Goal: Task Accomplishment & Management: Complete application form

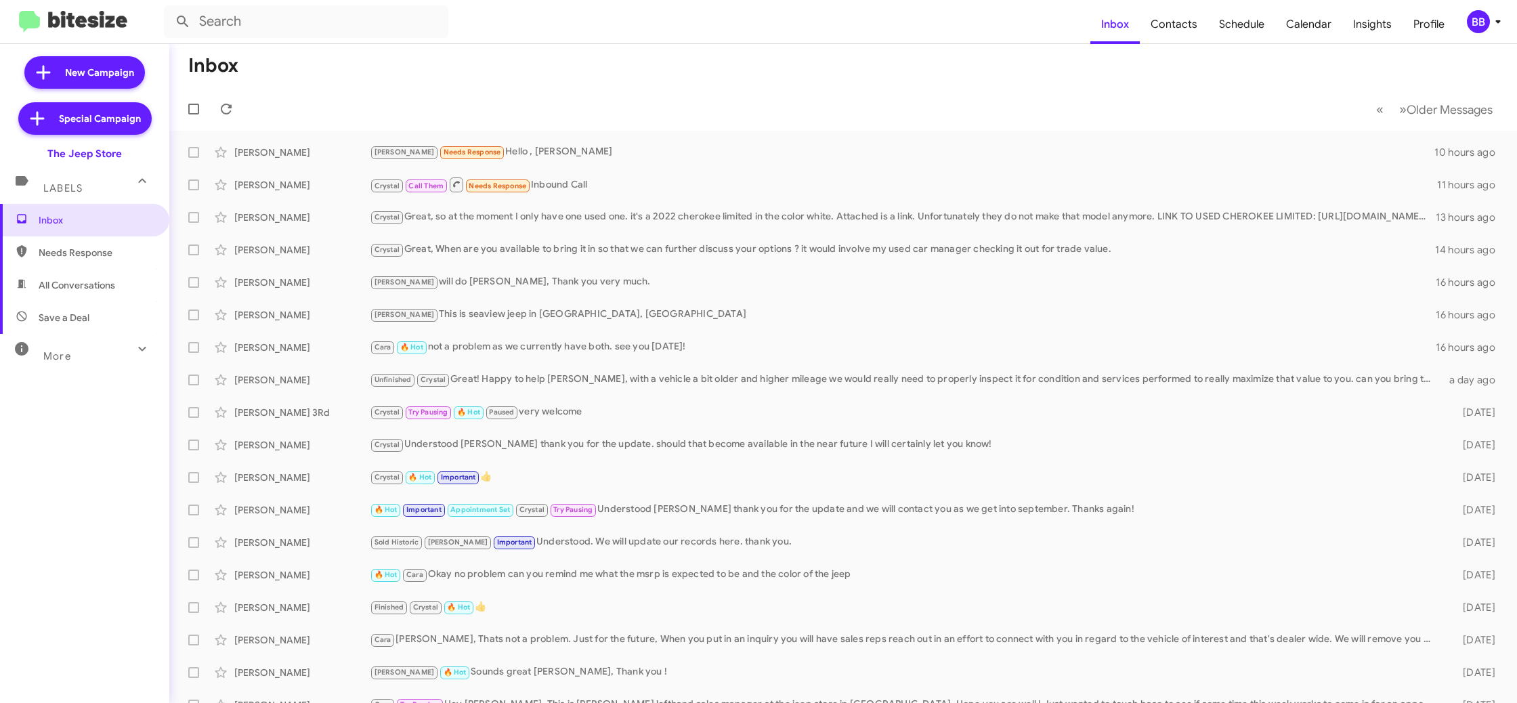
click at [1474, 10] on mat-toolbar "Inbox Contacts Schedule Calendar Insights Profile BB" at bounding box center [758, 21] width 1517 height 43
click at [1484, 20] on div "BB" at bounding box center [1478, 21] width 23 height 23
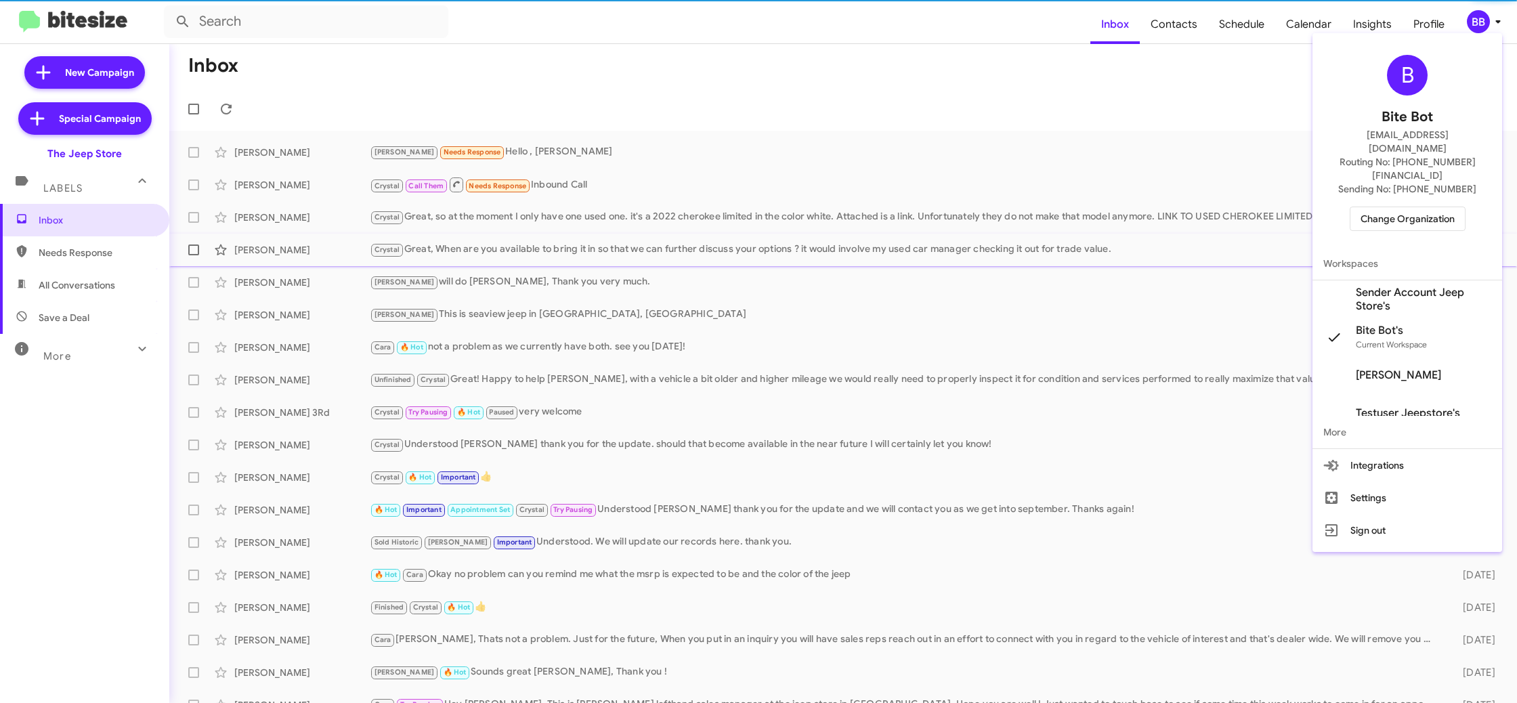
click at [1434, 286] on span "Sender Account Jeep Store's" at bounding box center [1423, 299] width 135 height 27
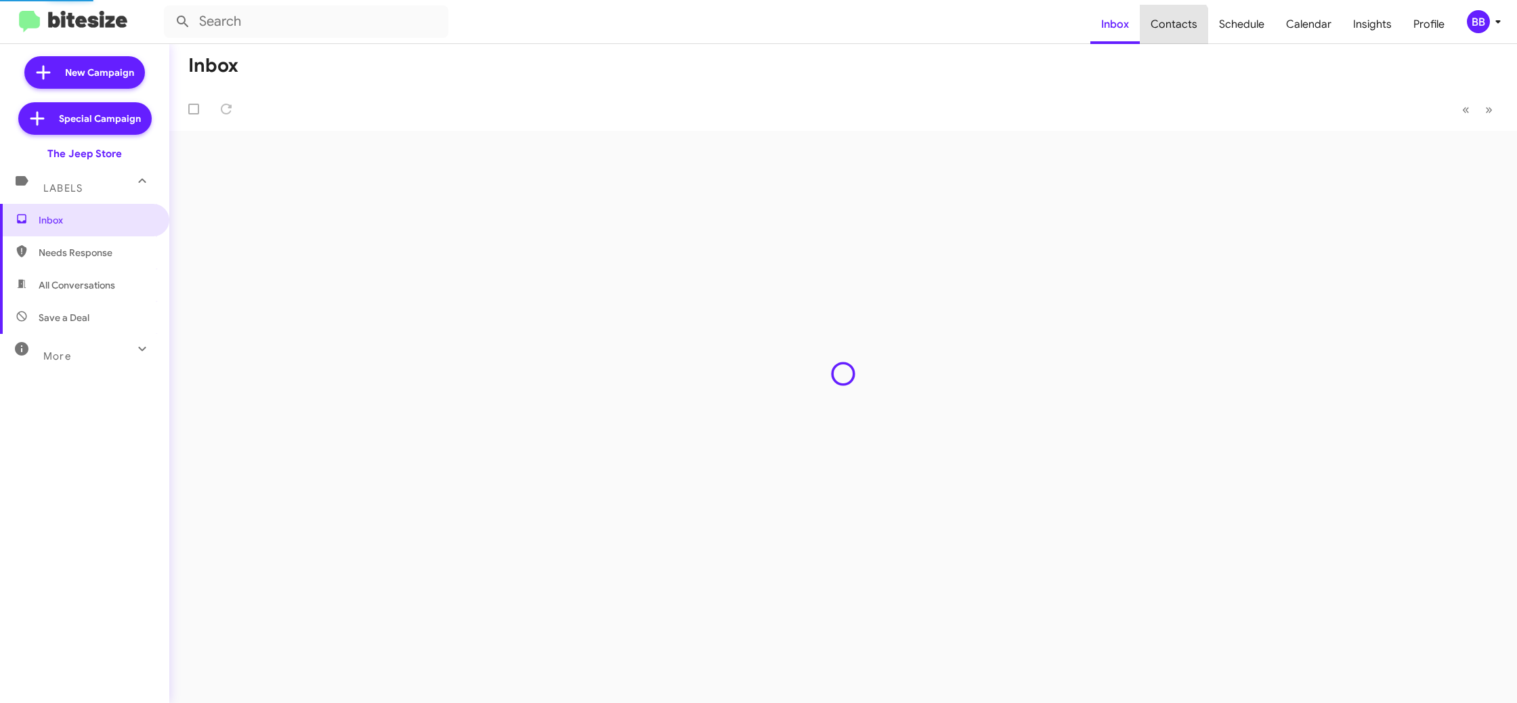
click at [1175, 28] on span "Contacts" at bounding box center [1174, 24] width 68 height 39
type input "in:groups"
click at [1175, 28] on span "Contacts" at bounding box center [1174, 24] width 68 height 39
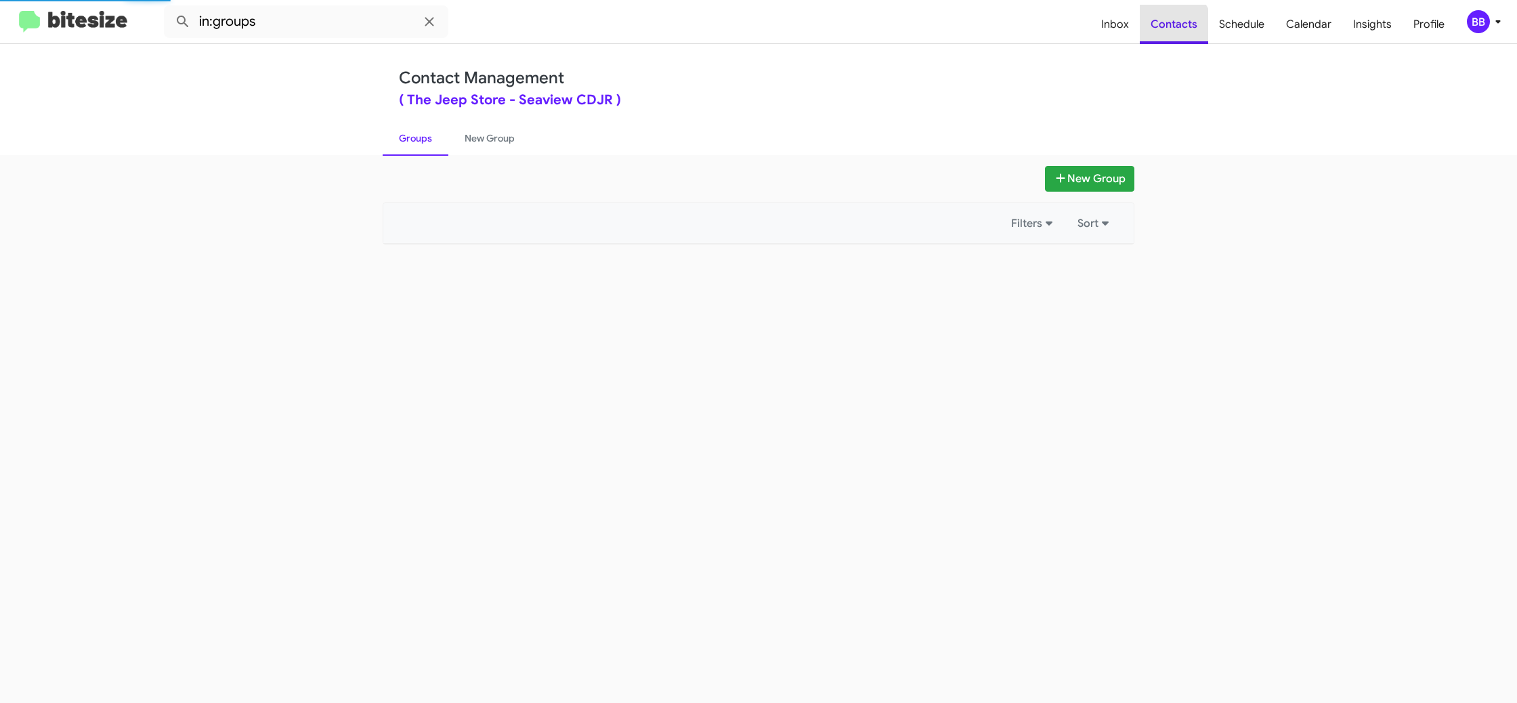
click at [1175, 28] on span "Contacts" at bounding box center [1174, 24] width 68 height 39
click at [496, 138] on link "New Group" at bounding box center [489, 138] width 83 height 35
click at [496, 137] on link "New Group" at bounding box center [489, 138] width 83 height 35
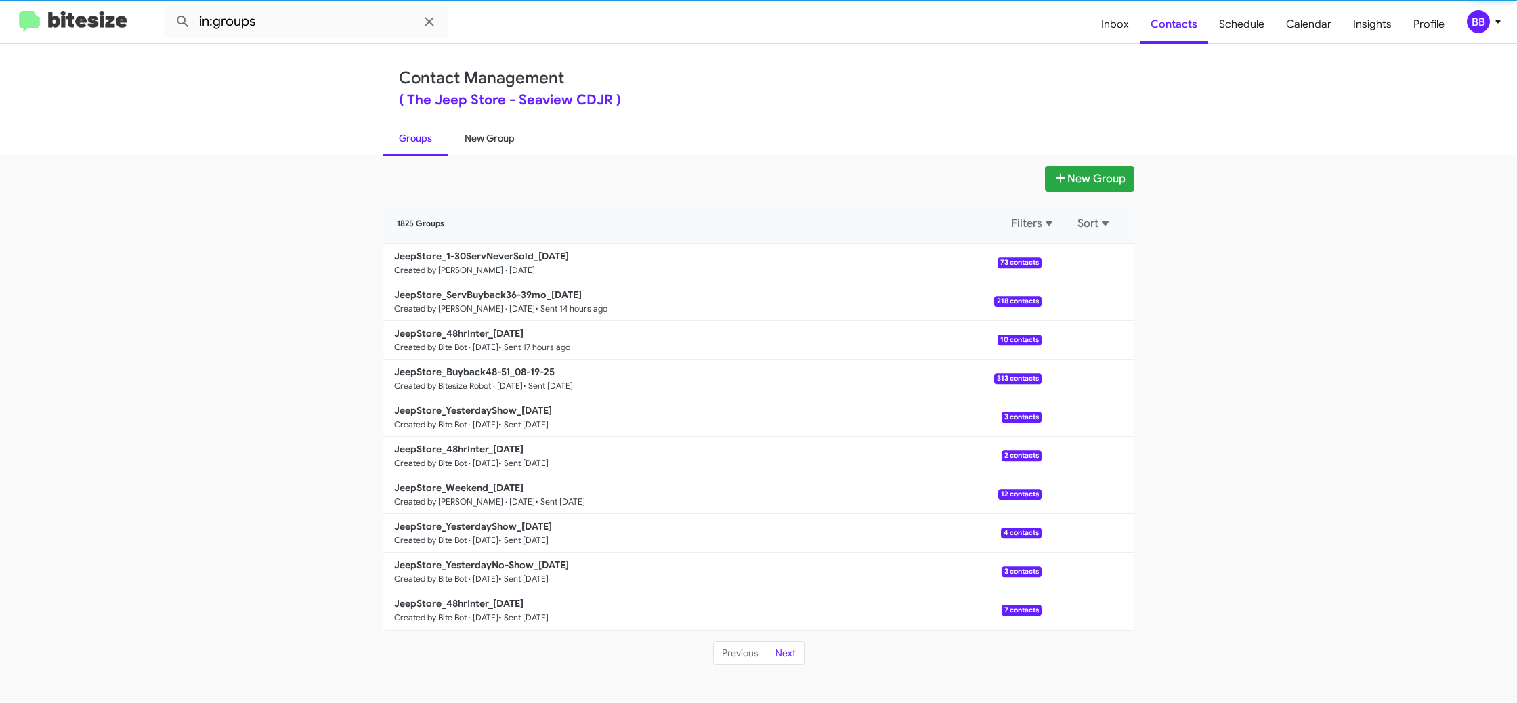
click at [496, 137] on link "New Group" at bounding box center [489, 138] width 83 height 35
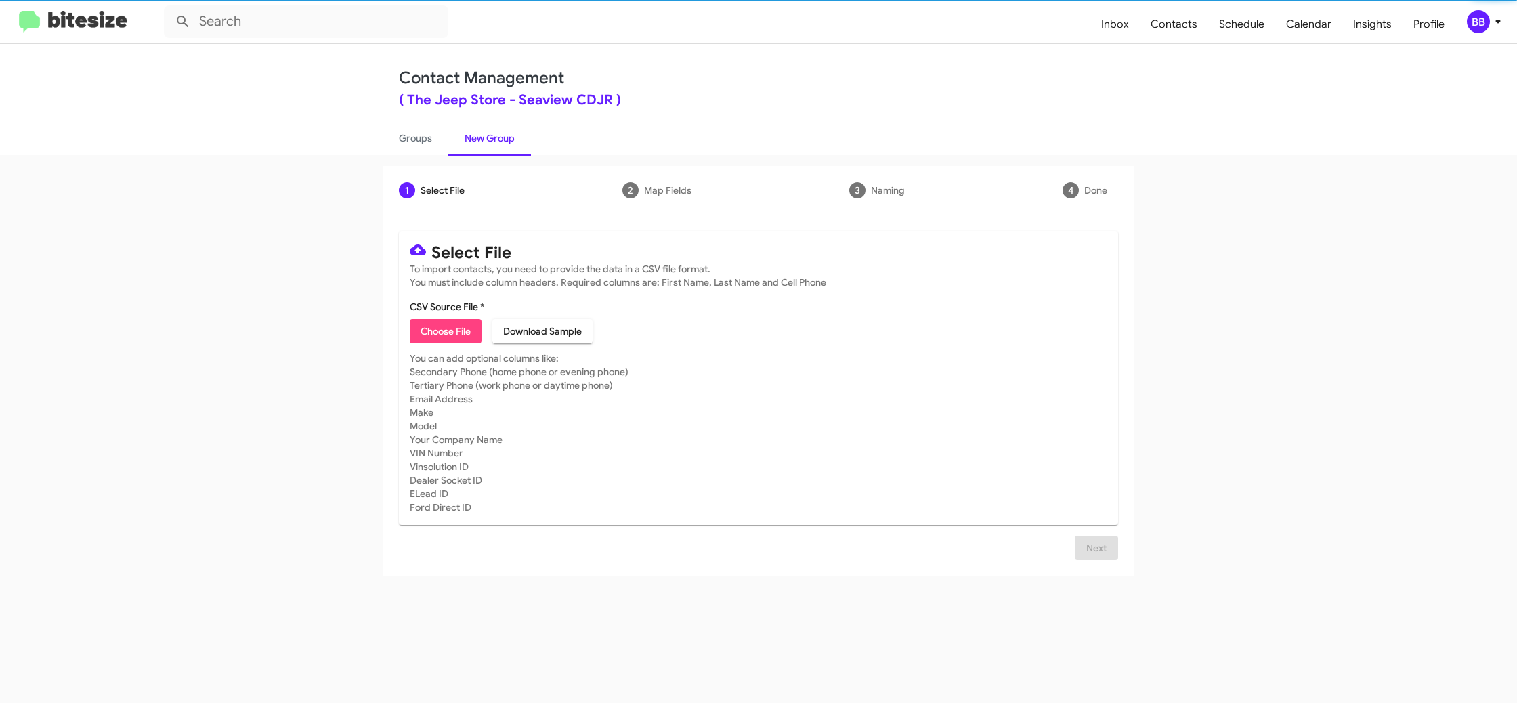
click at [456, 339] on span "Choose File" at bounding box center [446, 331] width 50 height 24
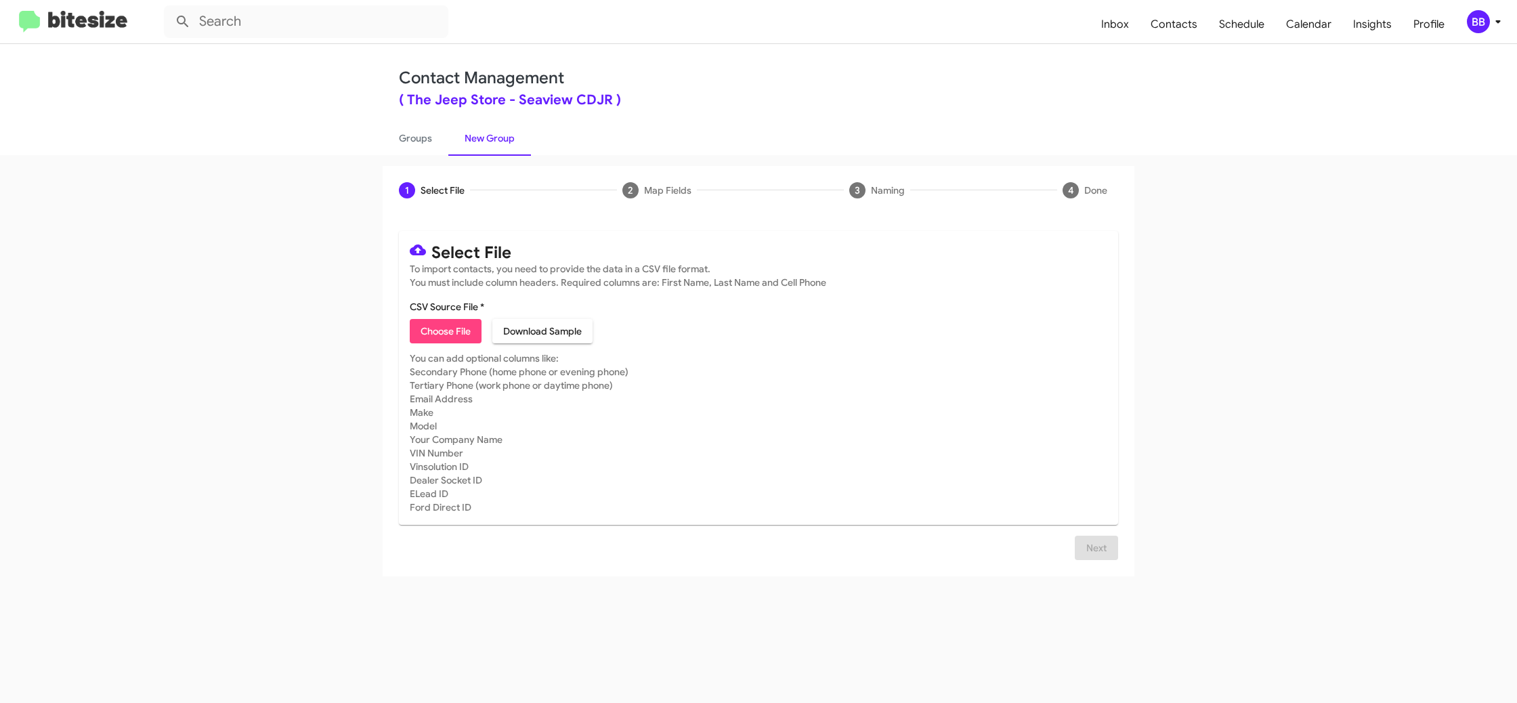
type input "JeepStore_48hrInter_08-21-25"
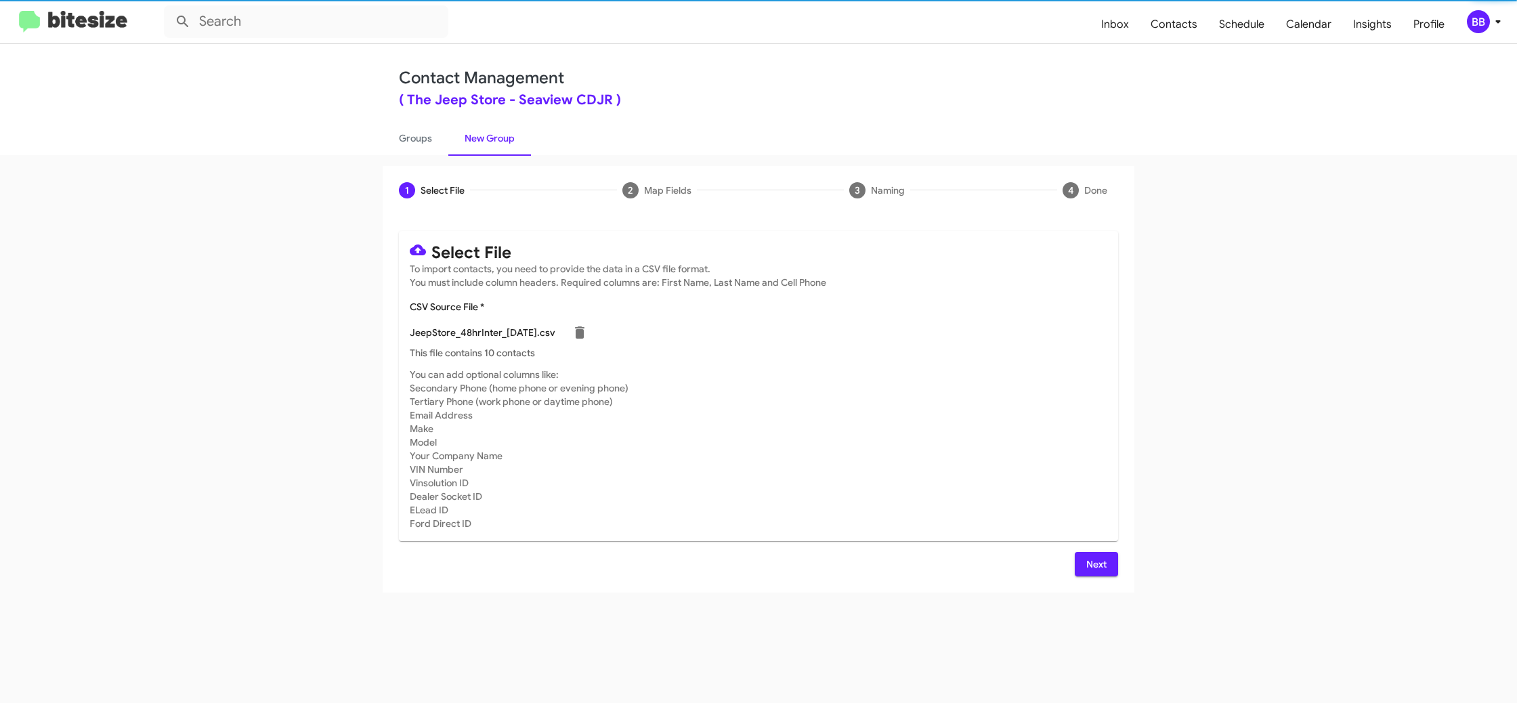
click at [918, 395] on mat-card-subtitle "You can add optional columns like: Secondary Phone (home phone or evening phone…" at bounding box center [759, 449] width 698 height 163
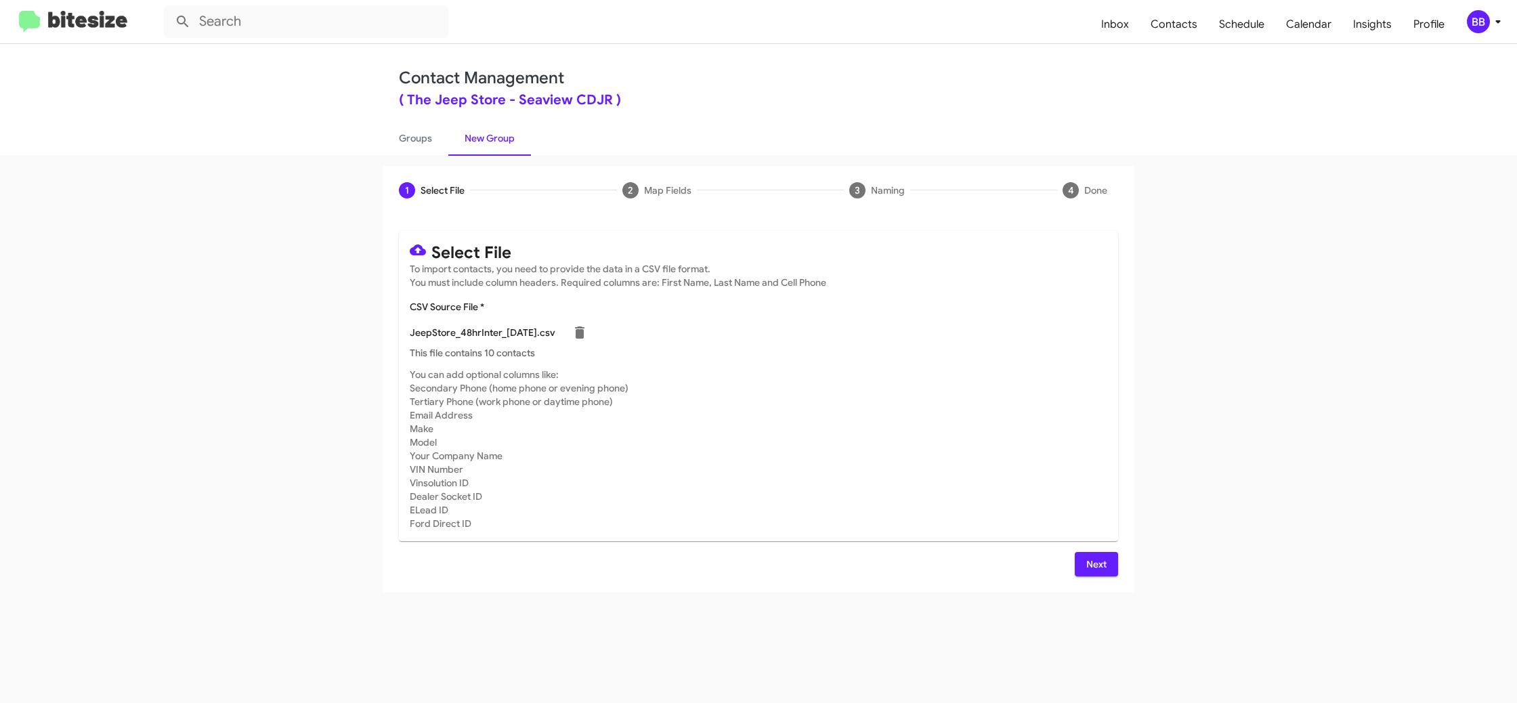
click at [1094, 561] on span "Next" at bounding box center [1097, 564] width 22 height 24
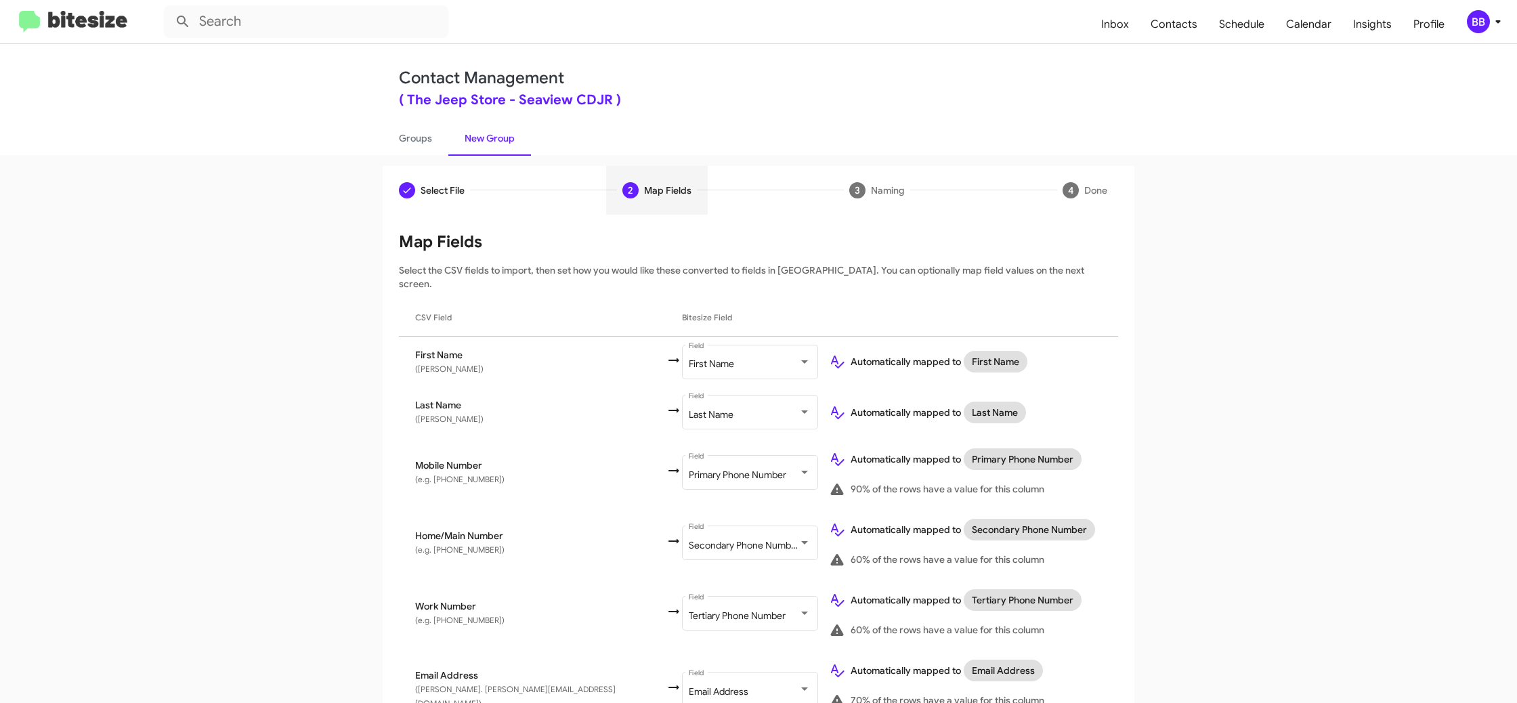
scroll to position [591, 0]
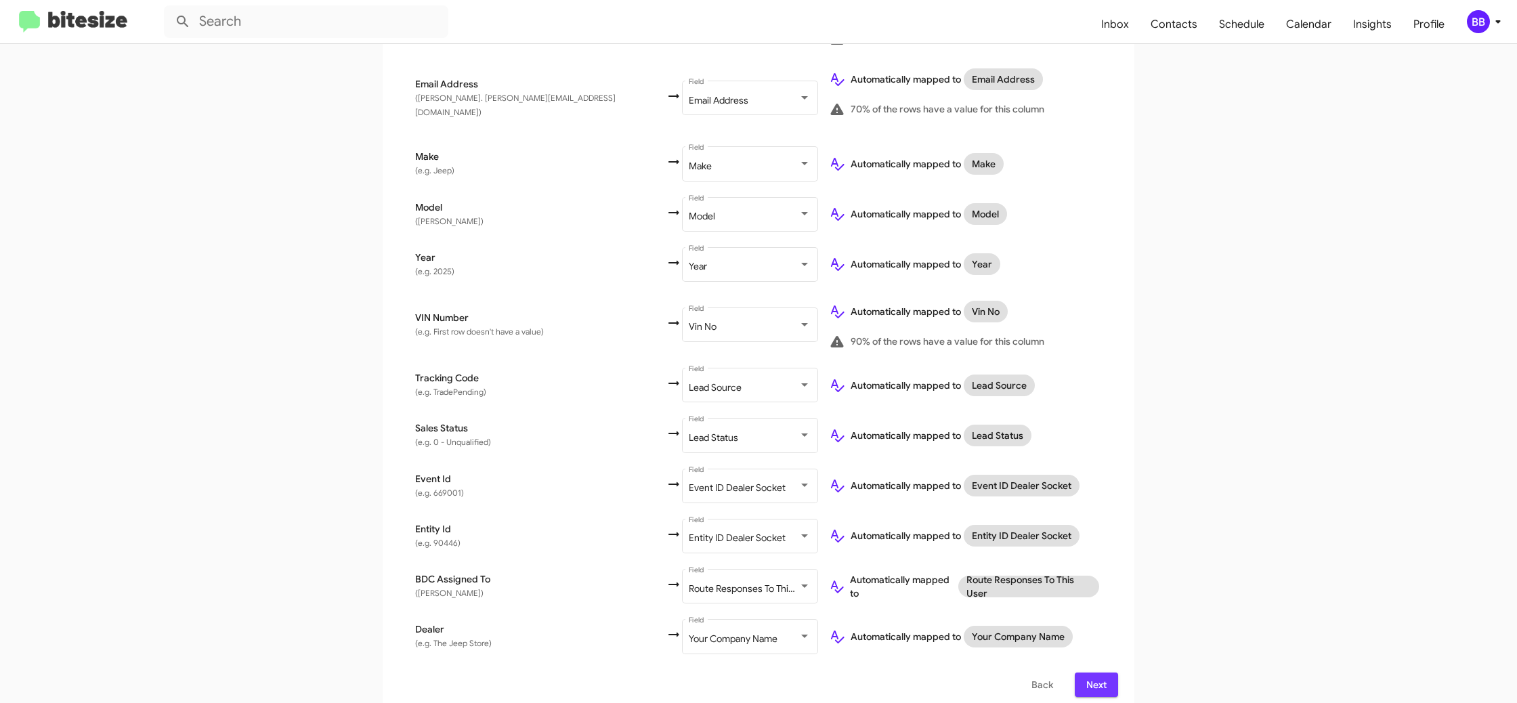
click at [1092, 673] on span "Next" at bounding box center [1097, 685] width 22 height 24
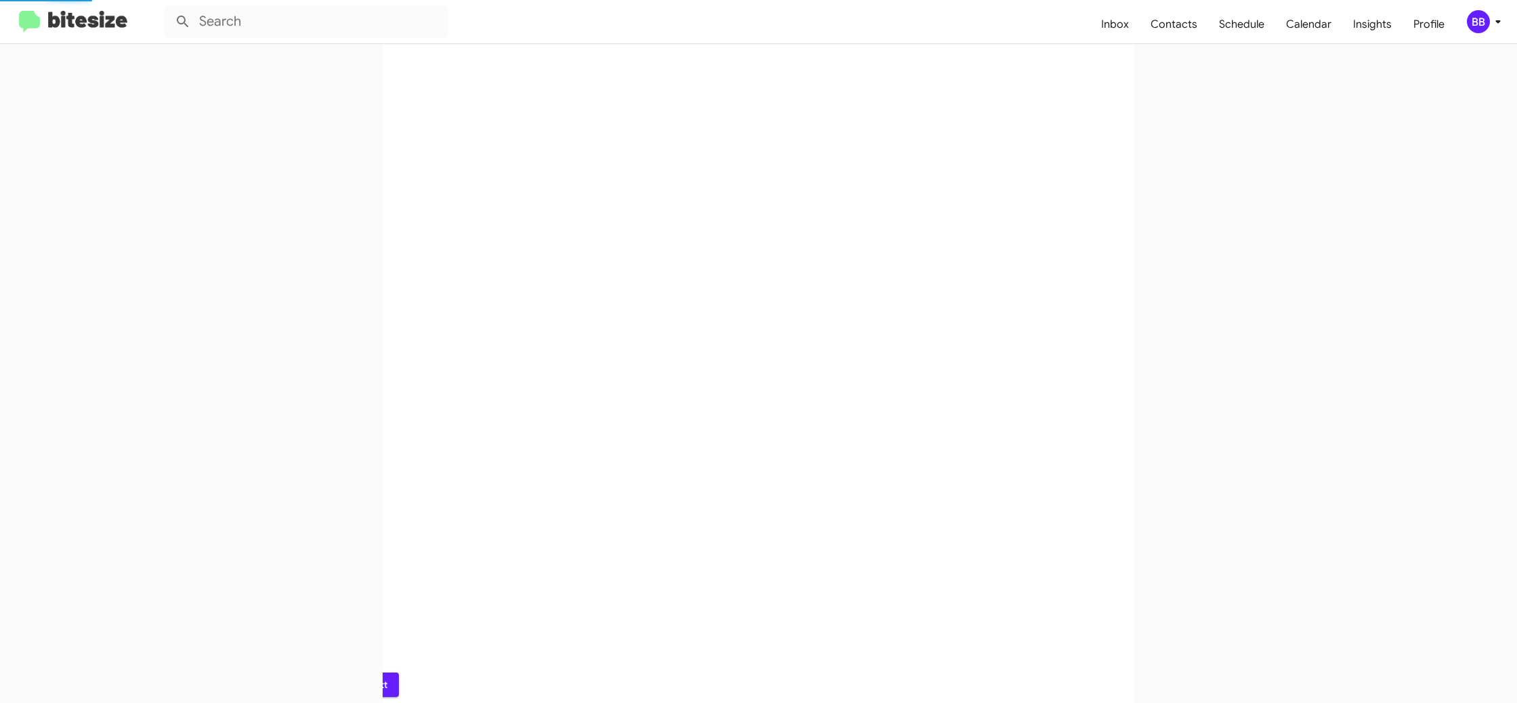
scroll to position [0, 0]
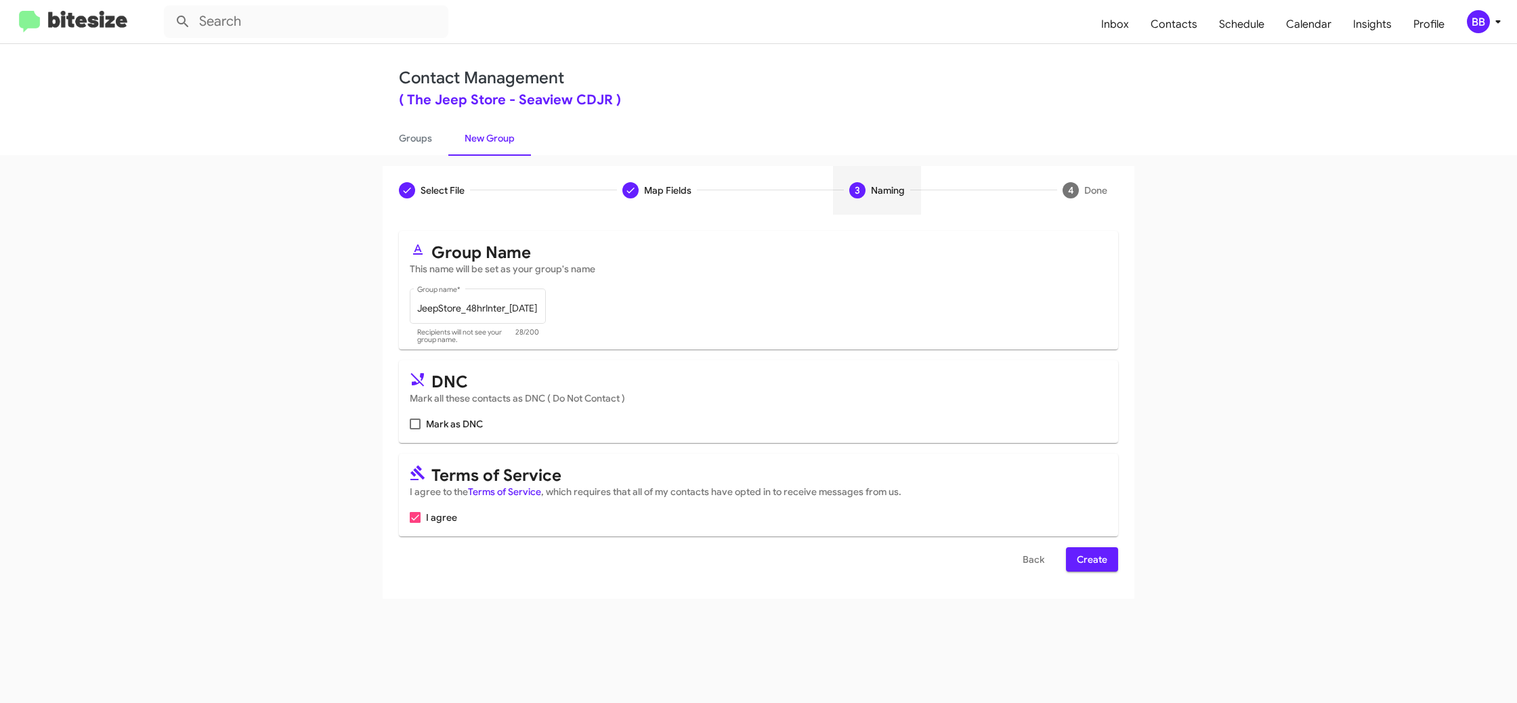
drag, startPoint x: 1086, startPoint y: 562, endPoint x: 533, endPoint y: 233, distance: 643.3
click at [1086, 562] on span "Create" at bounding box center [1092, 559] width 30 height 24
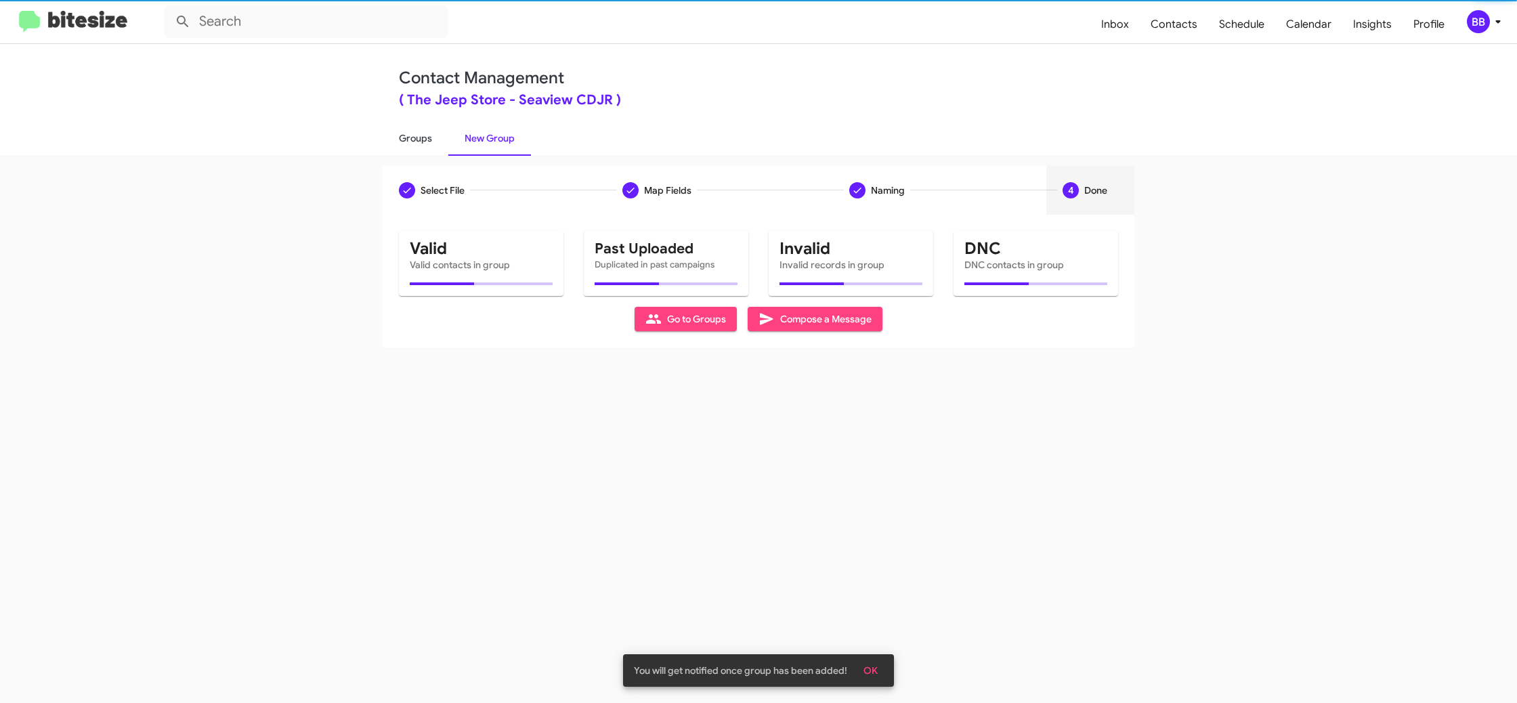
click at [393, 137] on link "Groups" at bounding box center [416, 138] width 66 height 35
type input "in:groups"
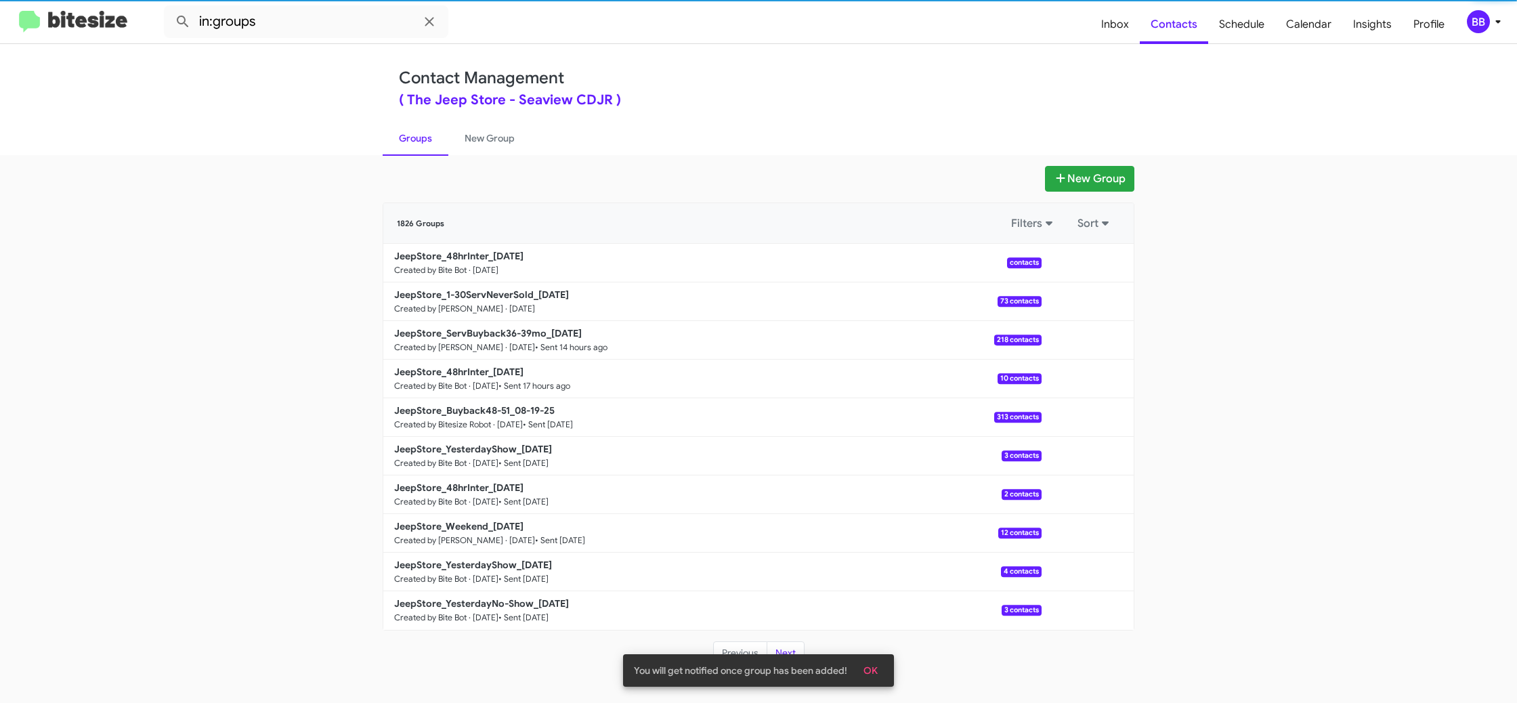
click at [394, 138] on link "Groups" at bounding box center [416, 138] width 66 height 35
click at [480, 135] on link "New Group" at bounding box center [489, 138] width 83 height 35
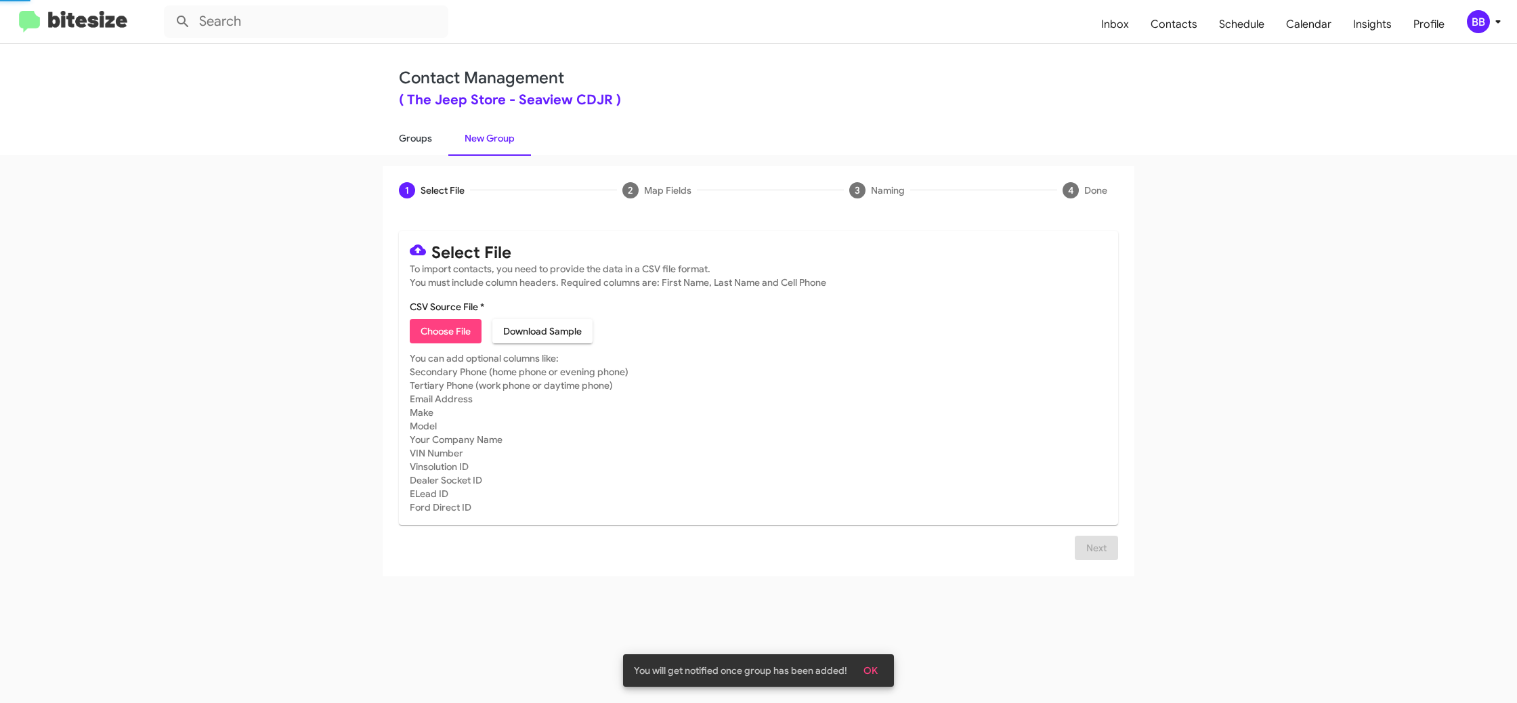
click at [419, 140] on link "Groups" at bounding box center [416, 138] width 66 height 35
type input "in:groups"
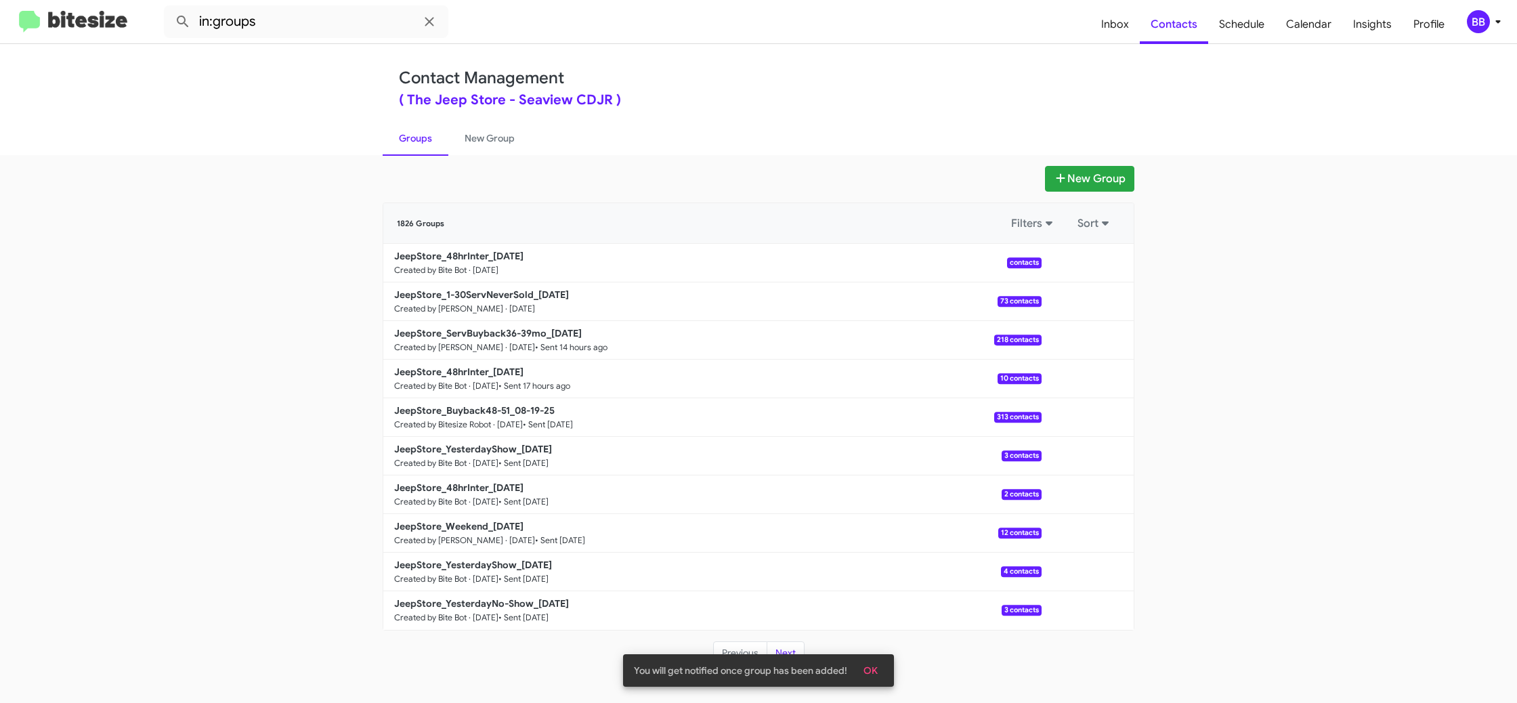
click at [480, 155] on div "New Group 1826 Groups Filters Sort JeepStore_48hrInter_08-21-25 Created by Bite…" at bounding box center [758, 429] width 1517 height 548
click at [423, 145] on link "Groups" at bounding box center [416, 138] width 66 height 35
drag, startPoint x: 423, startPoint y: 145, endPoint x: 467, endPoint y: 137, distance: 45.4
click at [425, 144] on link "Groups" at bounding box center [416, 138] width 66 height 35
click at [467, 137] on link "New Group" at bounding box center [489, 138] width 83 height 35
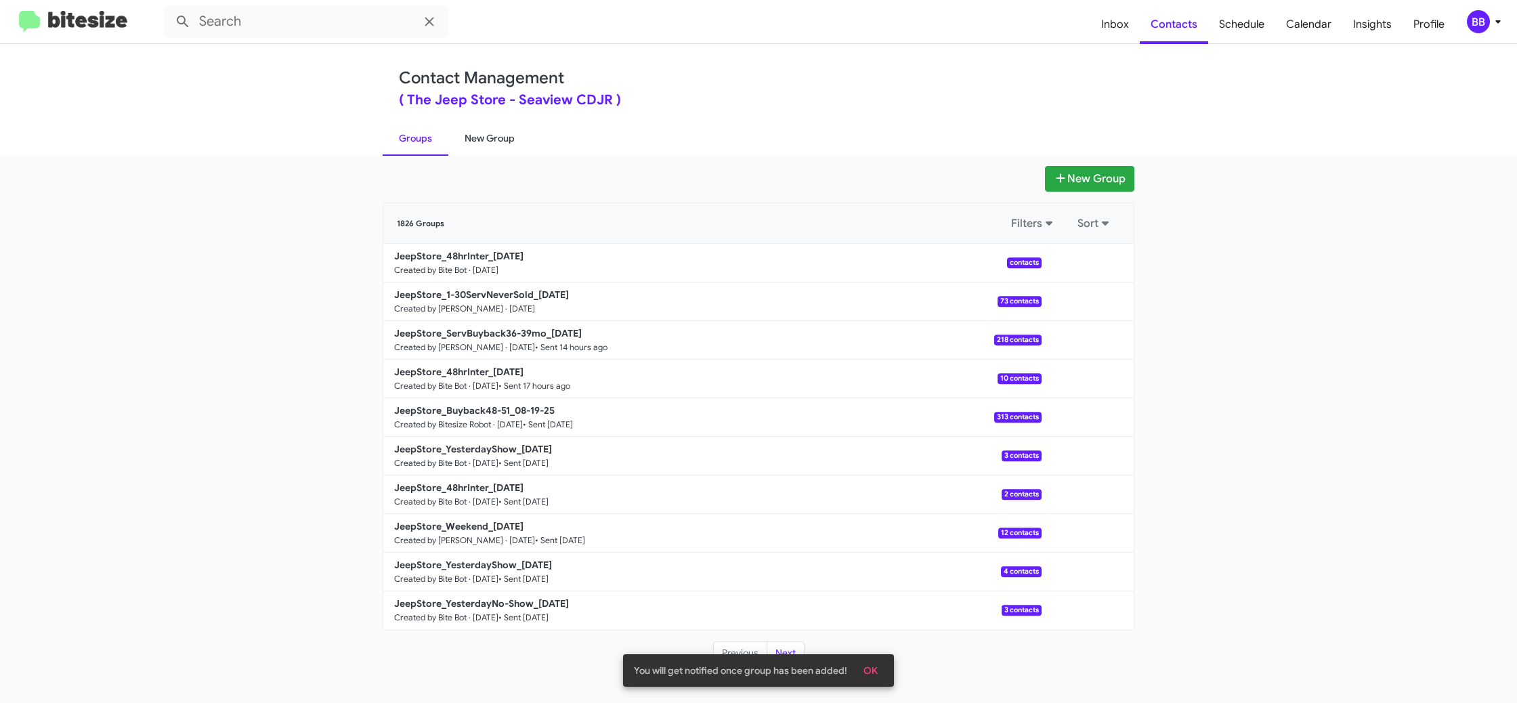
click at [467, 137] on link "New Group" at bounding box center [489, 138] width 83 height 35
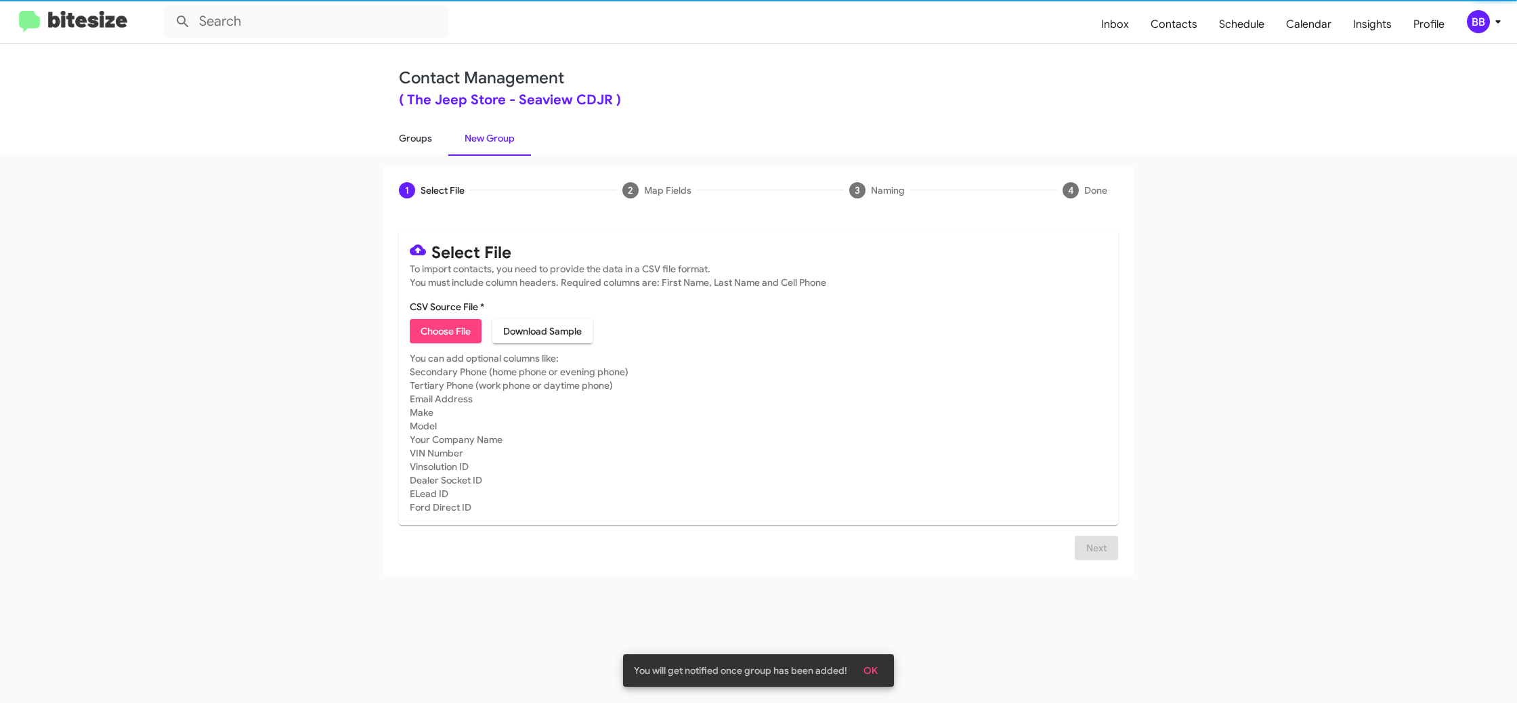
click at [435, 138] on link "Groups" at bounding box center [416, 138] width 66 height 35
type input "in:groups"
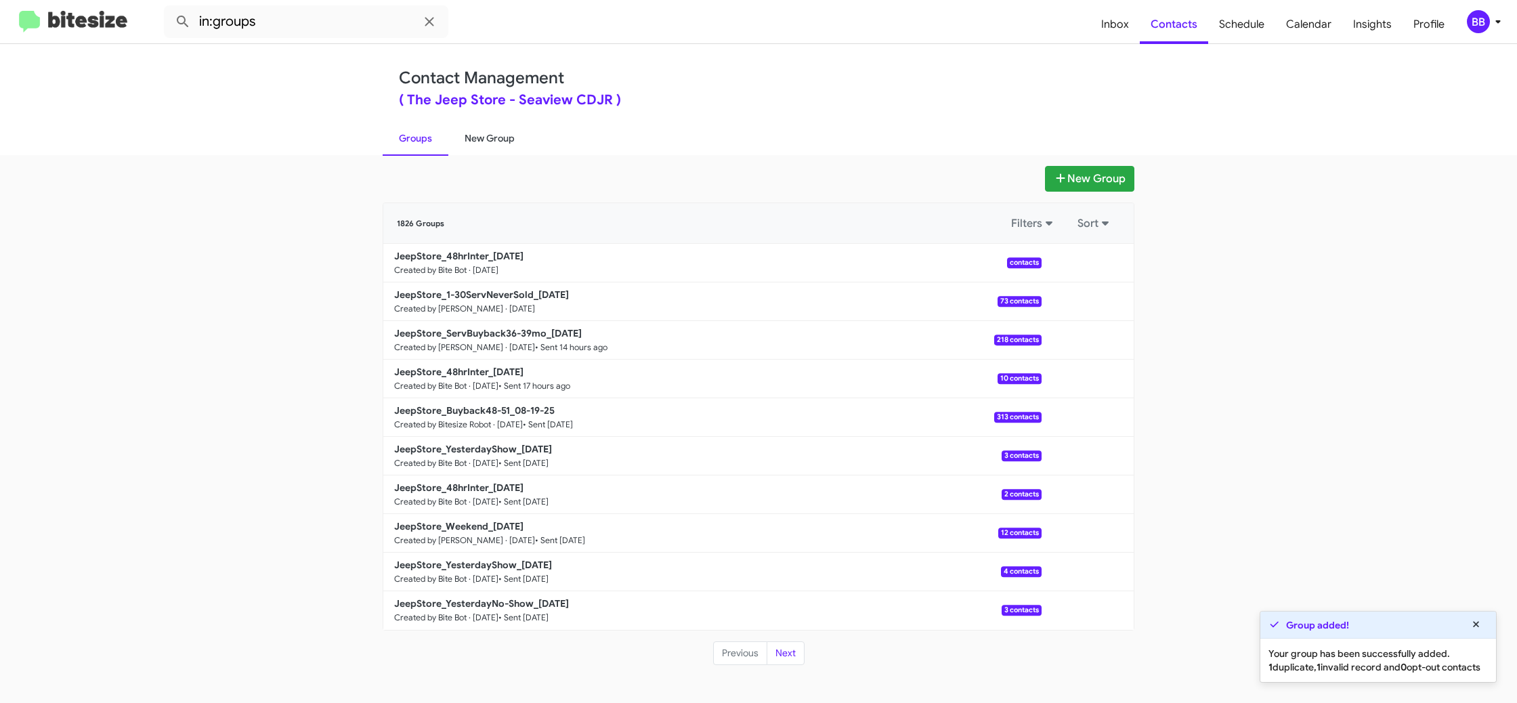
drag, startPoint x: 481, startPoint y: 139, endPoint x: 455, endPoint y: 137, distance: 25.8
click at [481, 139] on link "New Group" at bounding box center [489, 138] width 83 height 35
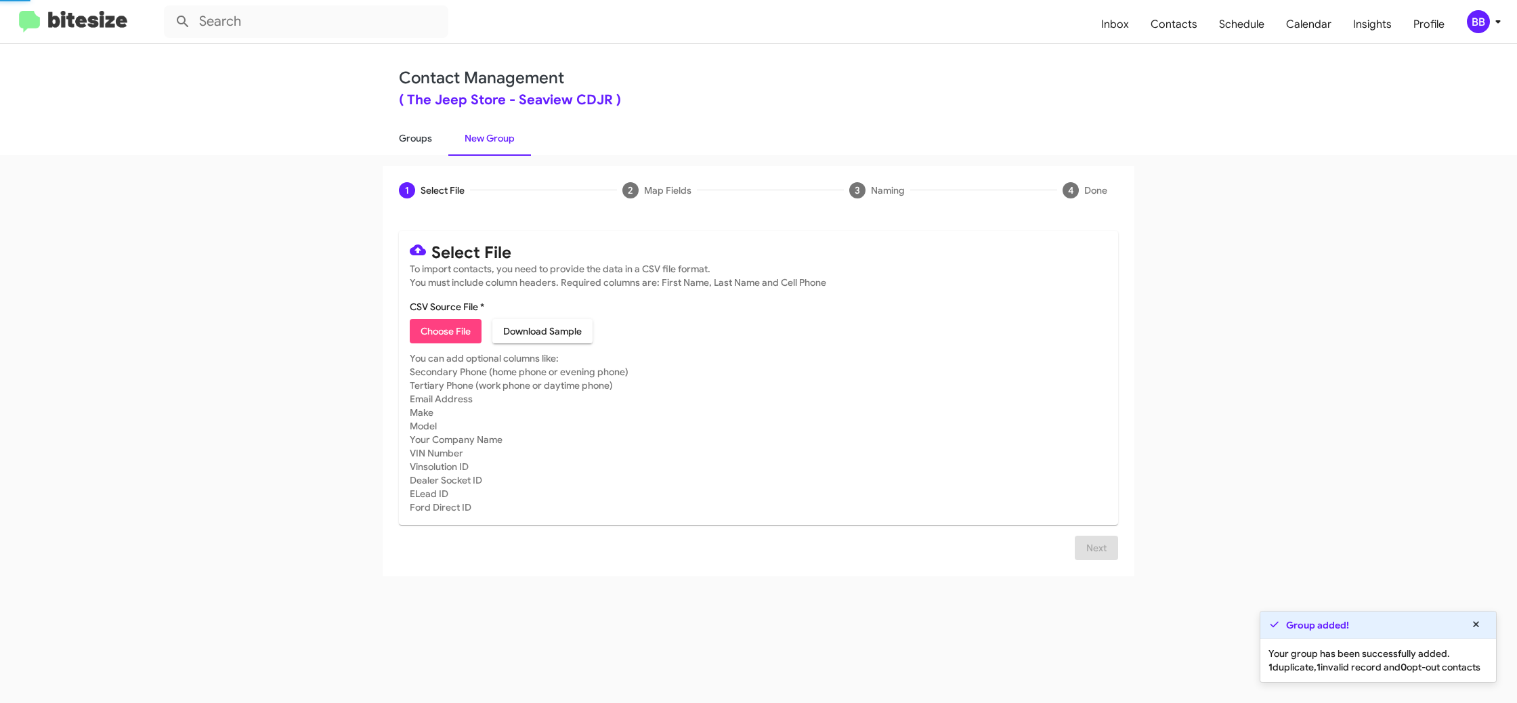
click at [433, 137] on link "Groups" at bounding box center [416, 138] width 66 height 35
type input "in:groups"
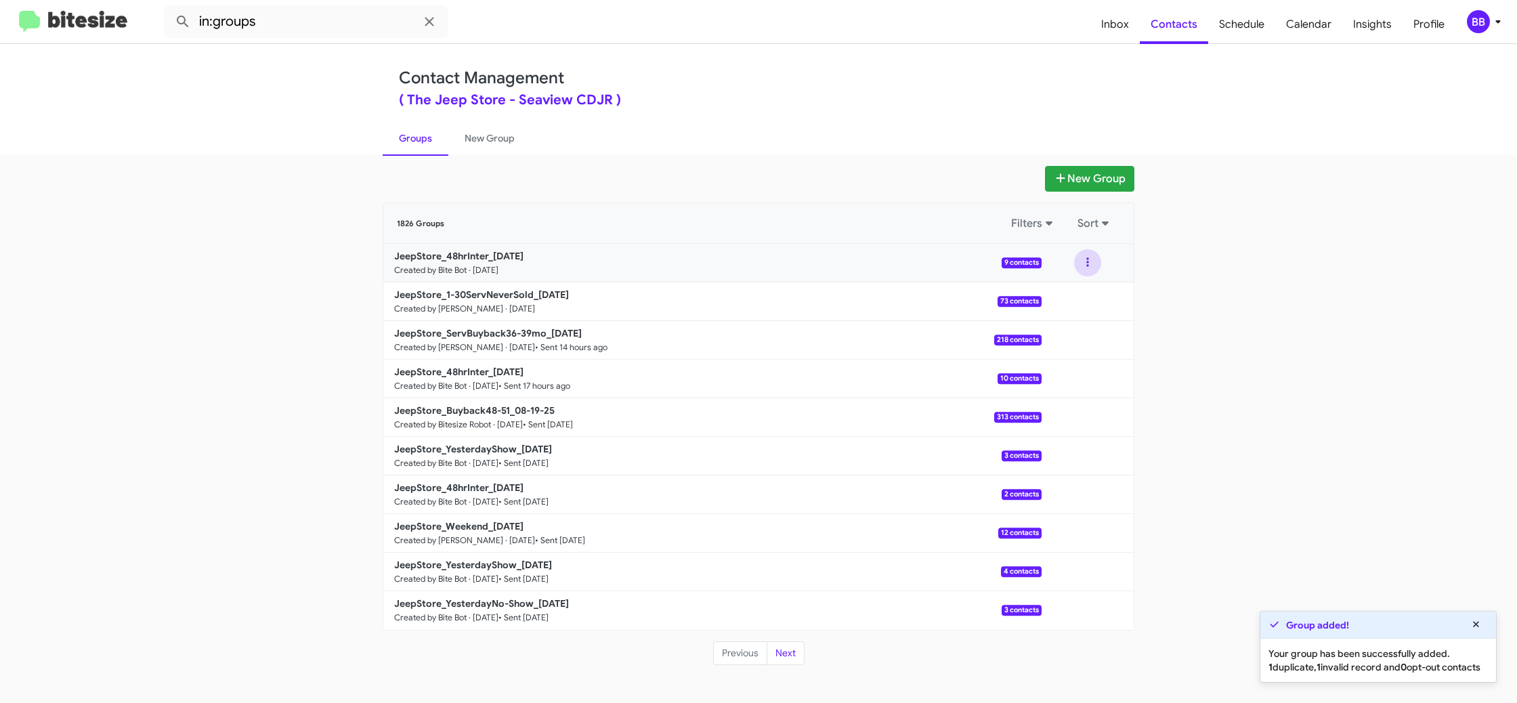
click at [1088, 265] on button at bounding box center [1087, 262] width 27 height 27
click at [1081, 295] on button "View contacts" at bounding box center [1047, 299] width 108 height 33
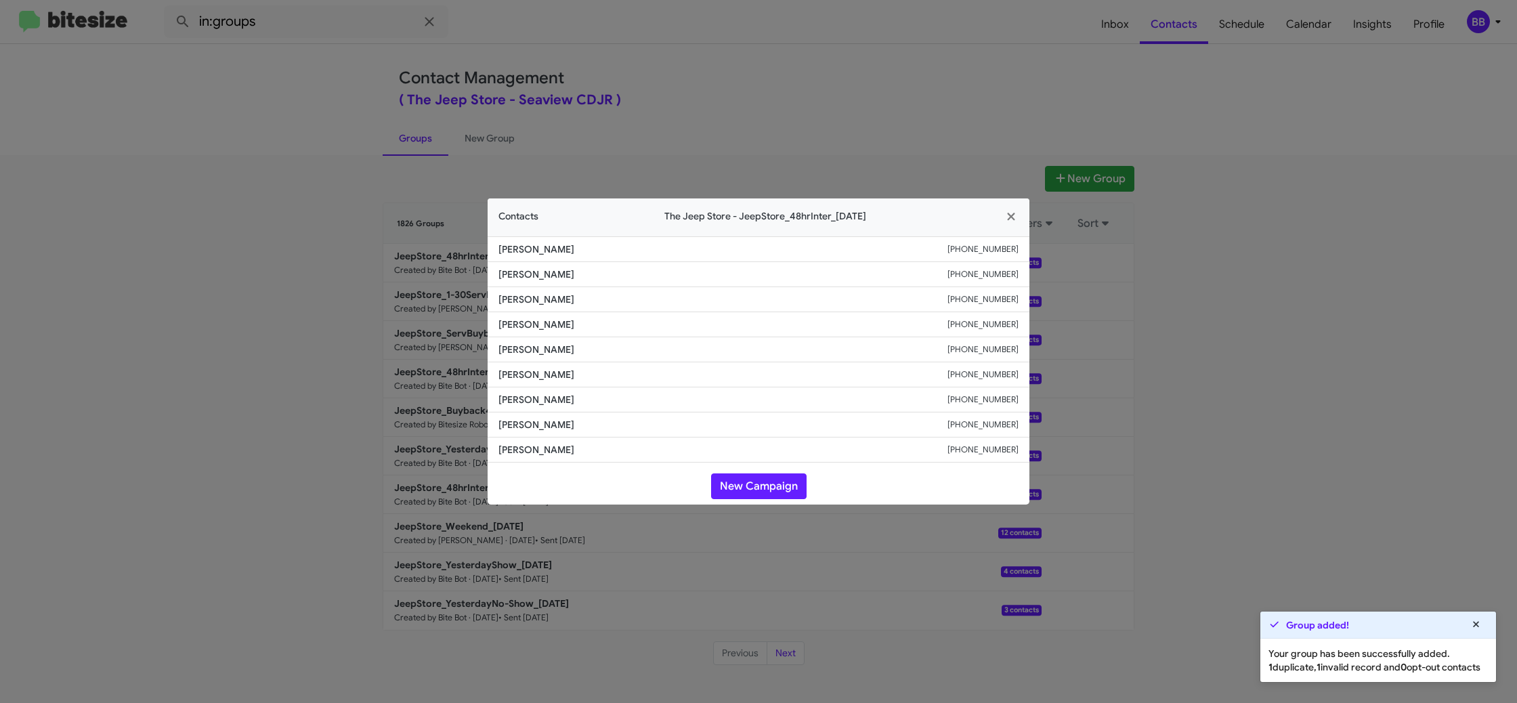
click at [536, 313] on li "Francis Saad +17173151767" at bounding box center [759, 324] width 542 height 25
copy span "Francis Saad"
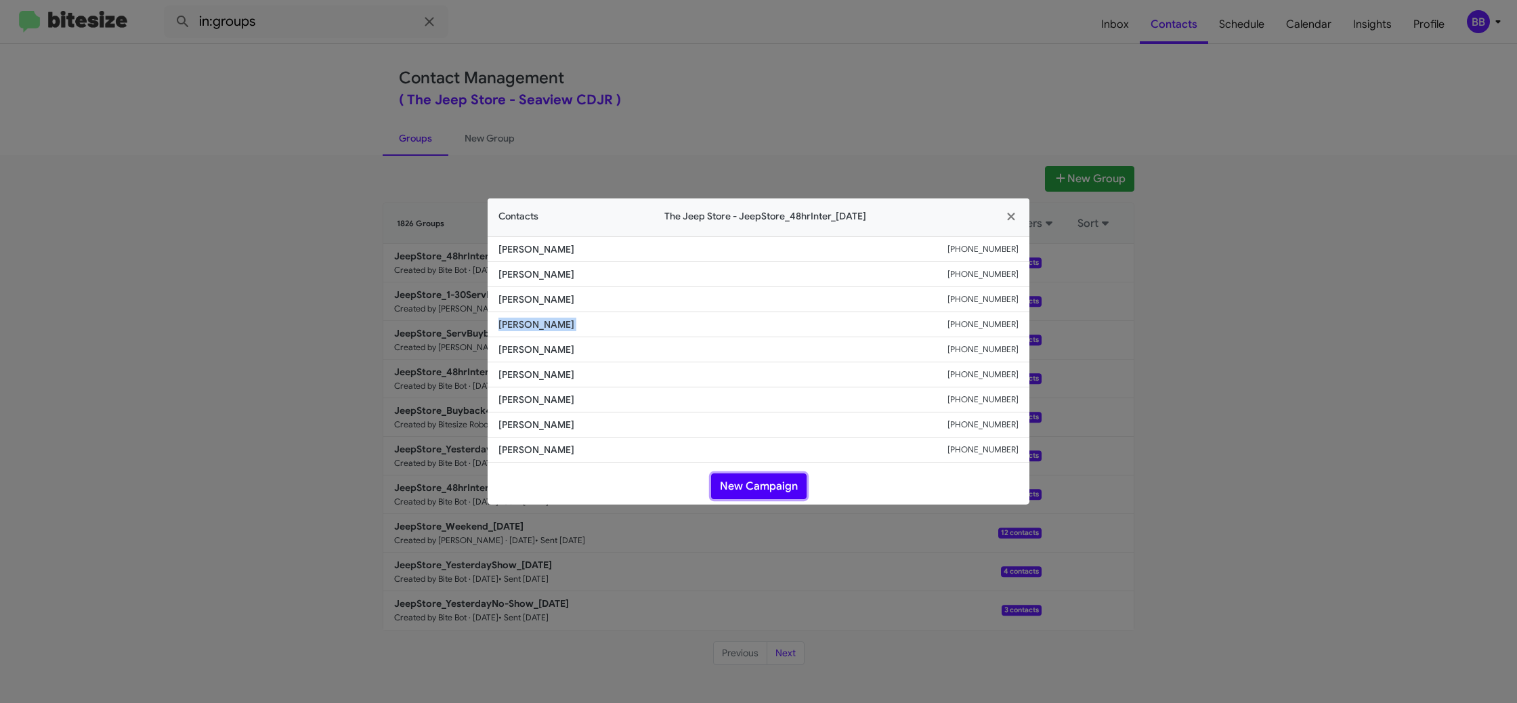
click at [776, 479] on button "New Campaign" at bounding box center [758, 486] width 95 height 26
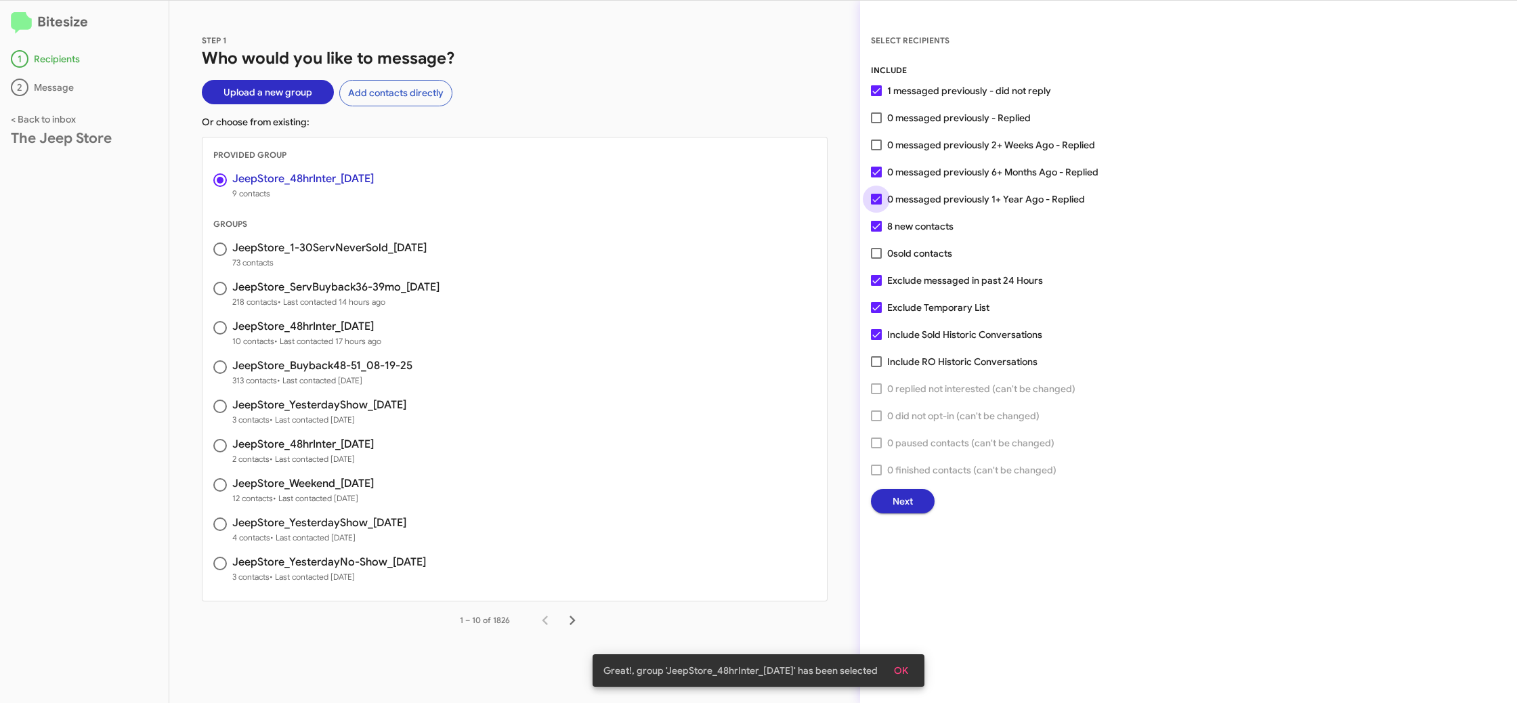
drag, startPoint x: 902, startPoint y: 196, endPoint x: 903, endPoint y: 169, distance: 27.1
click at [902, 195] on span "0 messaged previously 1+ Year Ago - Replied" at bounding box center [986, 199] width 198 height 16
click at [876, 205] on input "0 messaged previously 1+ Year Ago - Replied" at bounding box center [876, 205] width 1 height 1
checkbox input "false"
drag, startPoint x: 903, startPoint y: 169, endPoint x: 941, endPoint y: 405, distance: 238.7
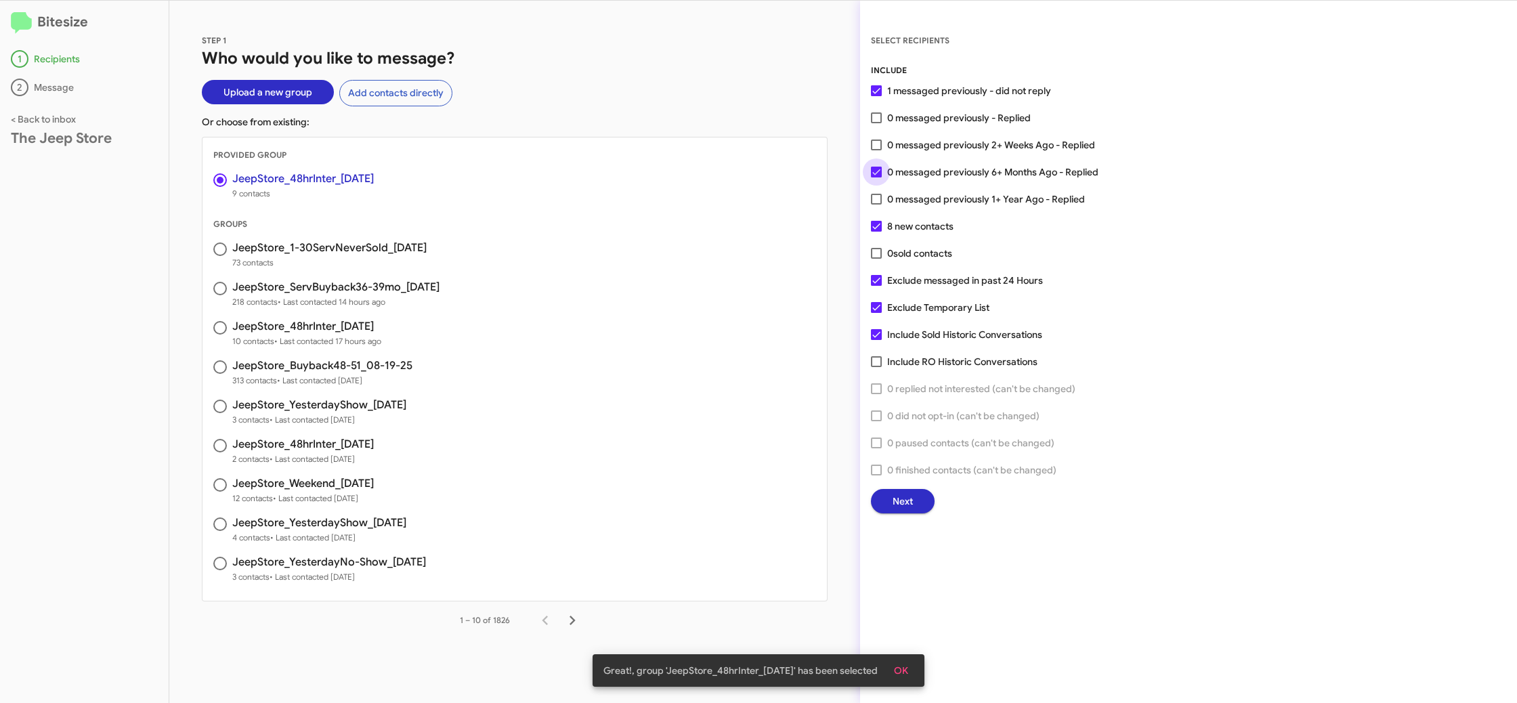
click at [903, 170] on span "0 messaged previously 6+ Months Ago - Replied" at bounding box center [992, 172] width 211 height 16
click at [876, 177] on input "0 messaged previously 6+ Months Ago - Replied" at bounding box center [876, 177] width 1 height 1
checkbox input "false"
click at [915, 500] on button "Next" at bounding box center [903, 501] width 64 height 24
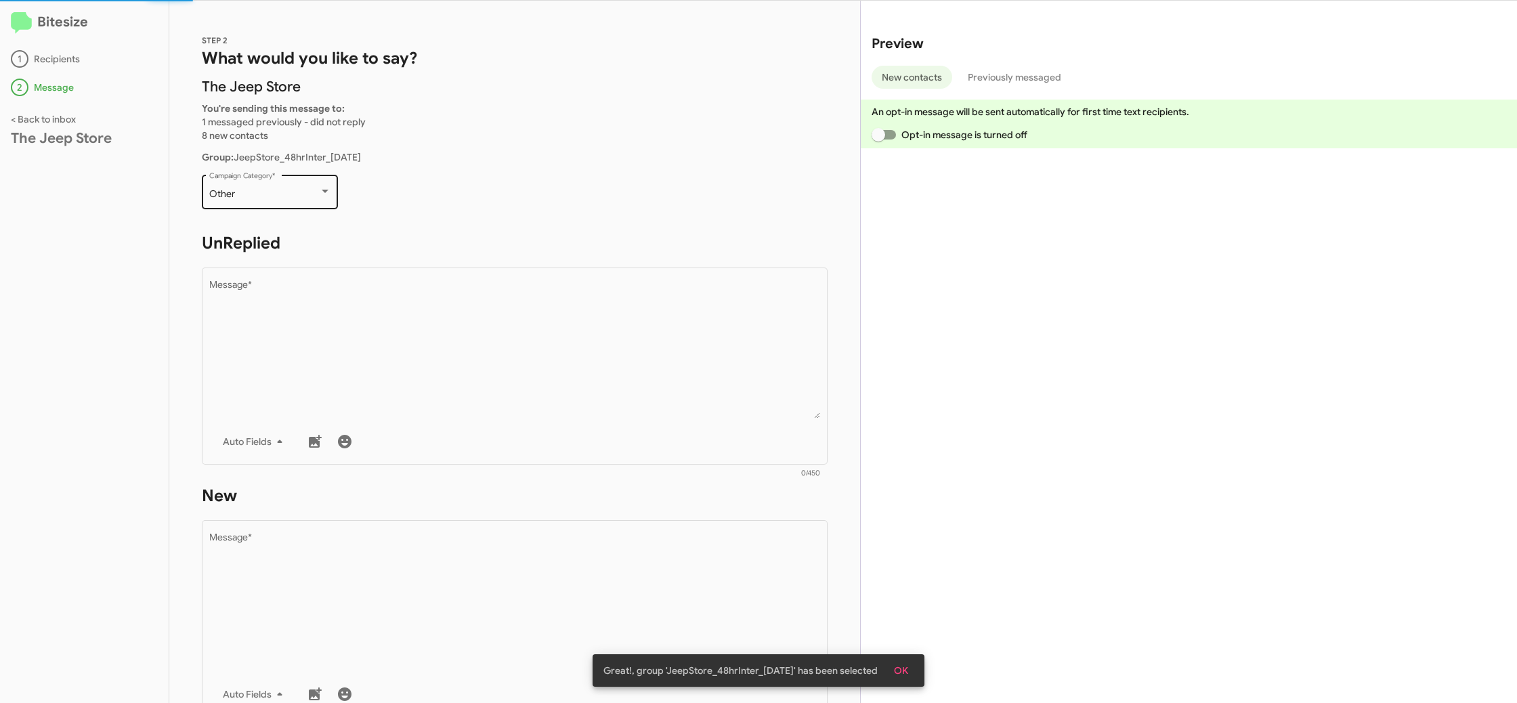
drag, startPoint x: 283, startPoint y: 217, endPoint x: 287, endPoint y: 198, distance: 19.4
click at [284, 214] on div "Other Campaign Category *" at bounding box center [270, 198] width 136 height 47
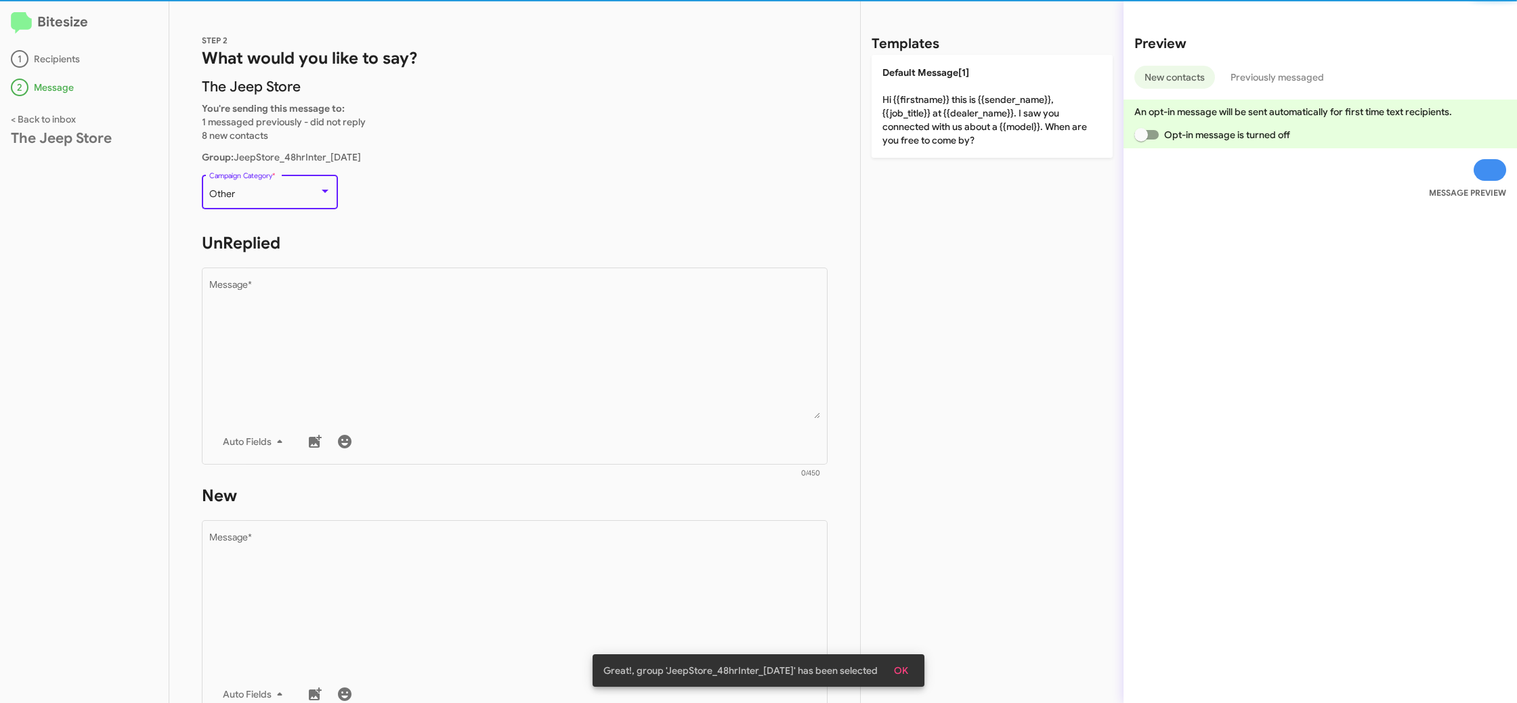
click at [287, 198] on div "Other" at bounding box center [264, 194] width 110 height 11
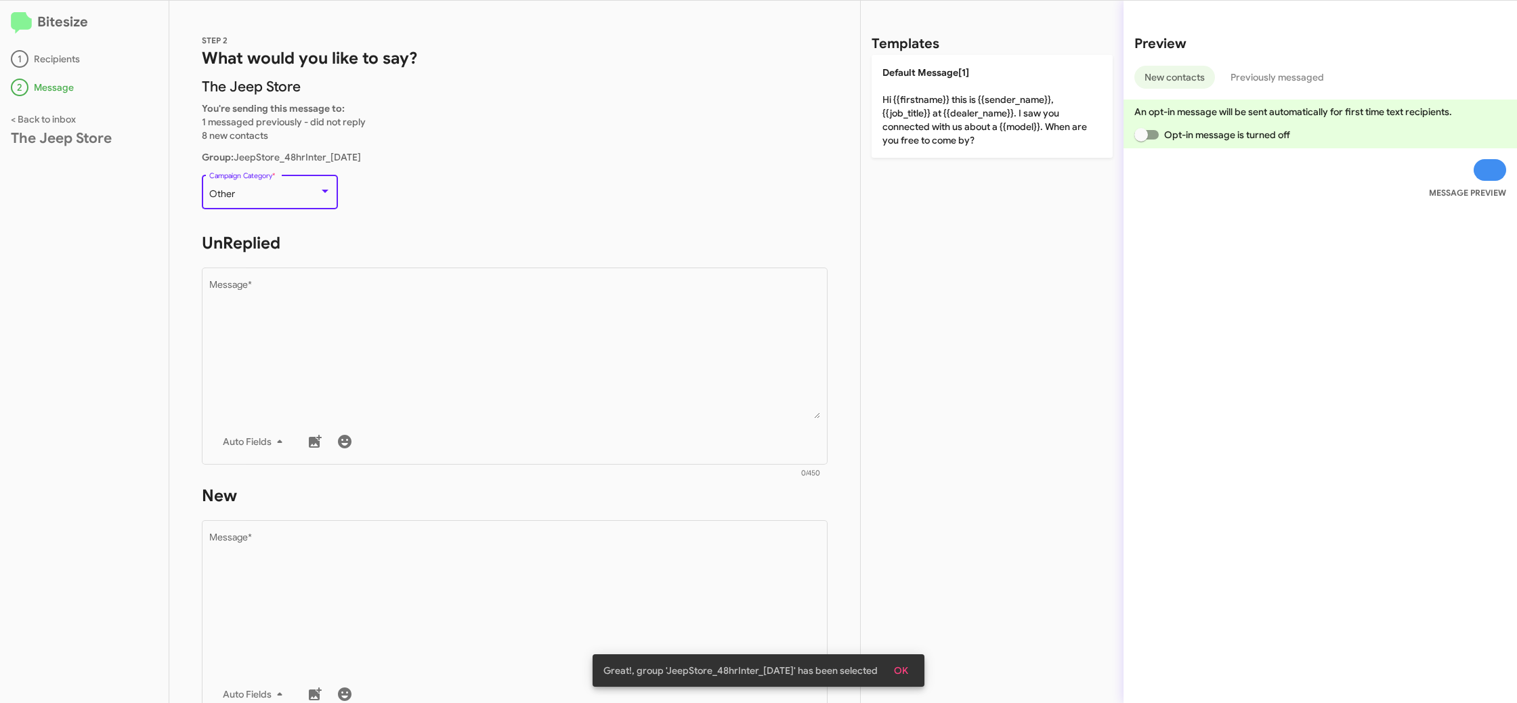
scroll to position [509, 0]
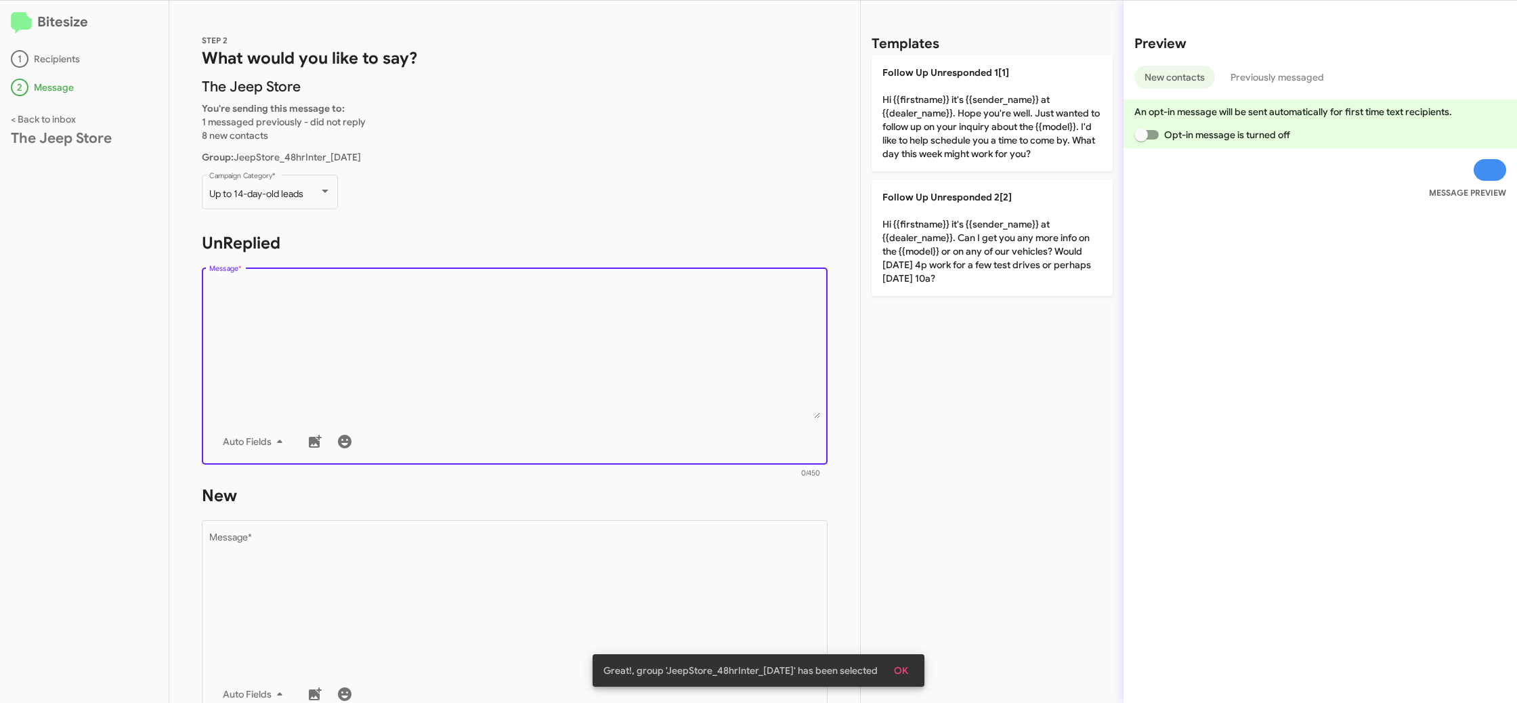
click at [406, 341] on textarea "Message *" at bounding box center [515, 349] width 612 height 138
paste textarea ""Hi {{firstname}} this is {{sender_name}}, {{job_title}} at {{dealer_name}}. Ho…"
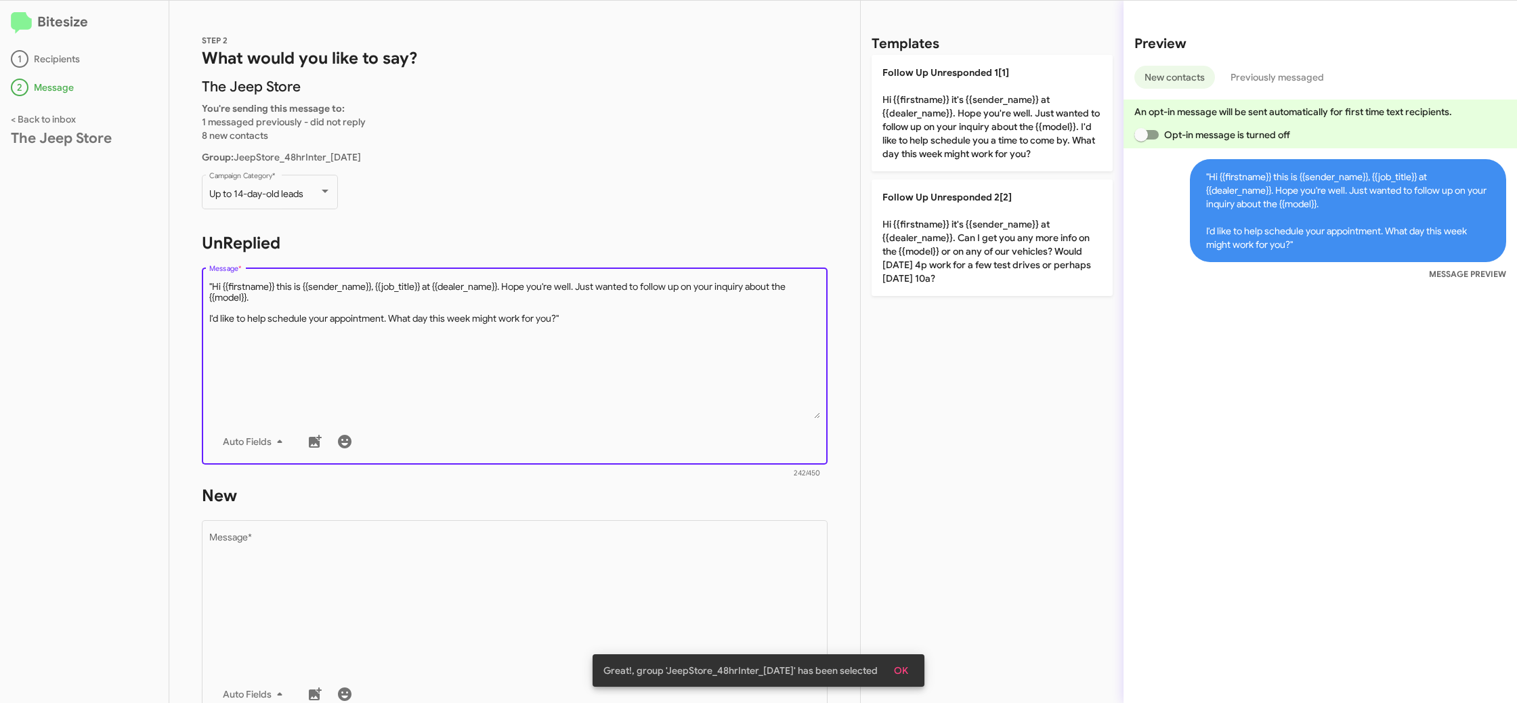
type textarea ""Hi {{firstname}} this is {{sender_name}}, {{job_title}} at {{dealer_name}}. Ho…"
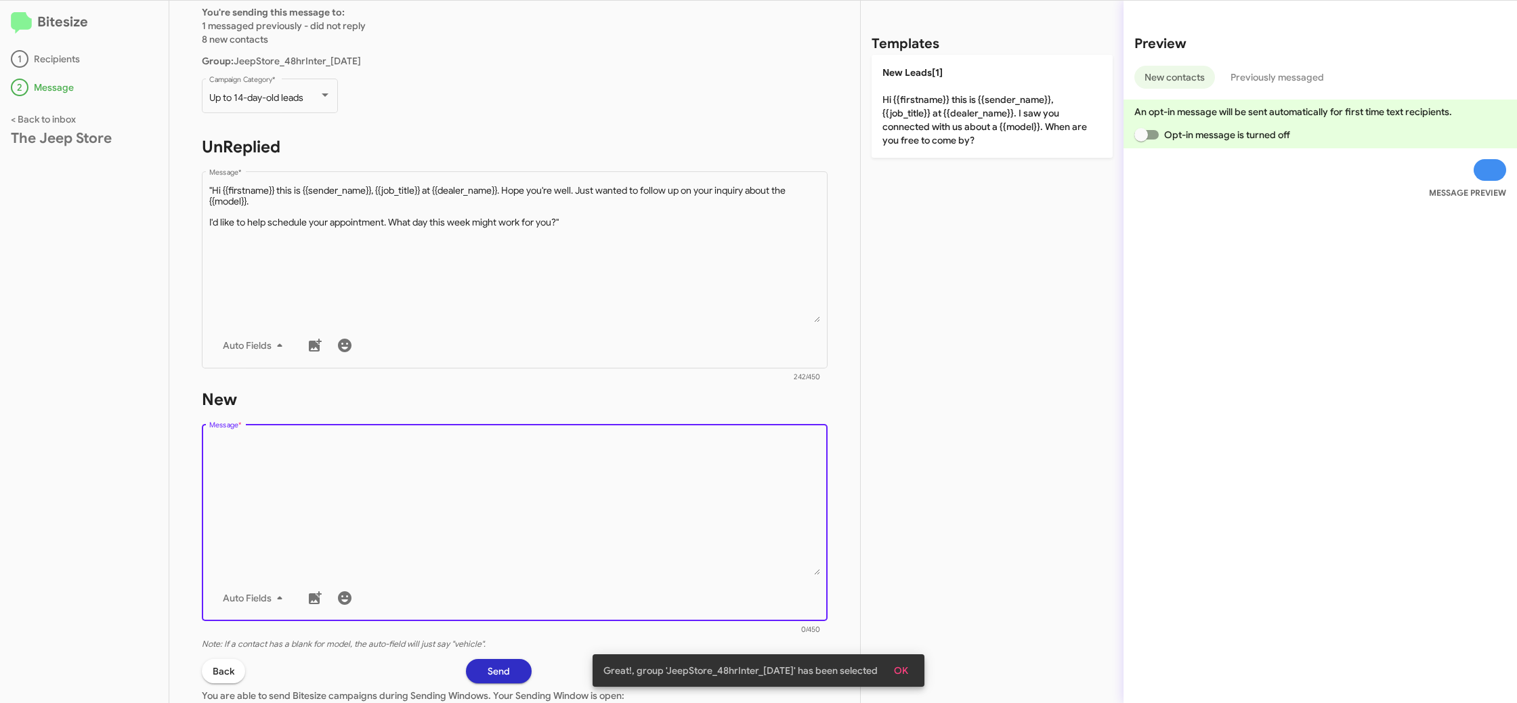
click at [571, 469] on textarea "Message *" at bounding box center [515, 506] width 612 height 138
paste textarea "Hi {{firstname}} this is {{sender_name}}, {{job_title}} at {{dealer_name}}. I s…"
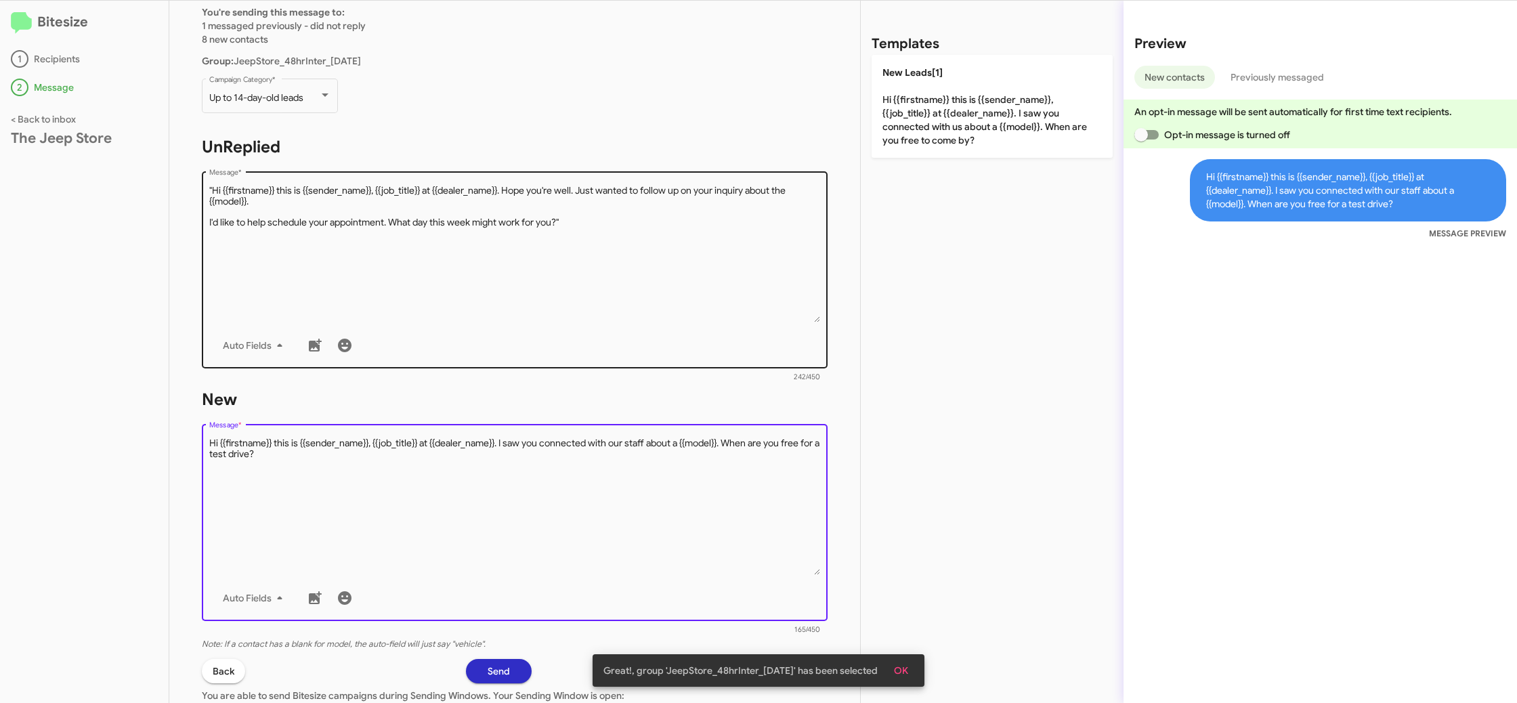
type textarea "Hi {{firstname}} this is {{sender_name}}, {{job_title}} at {{dealer_name}}. I s…"
click at [471, 314] on textarea "Message *" at bounding box center [515, 253] width 612 height 138
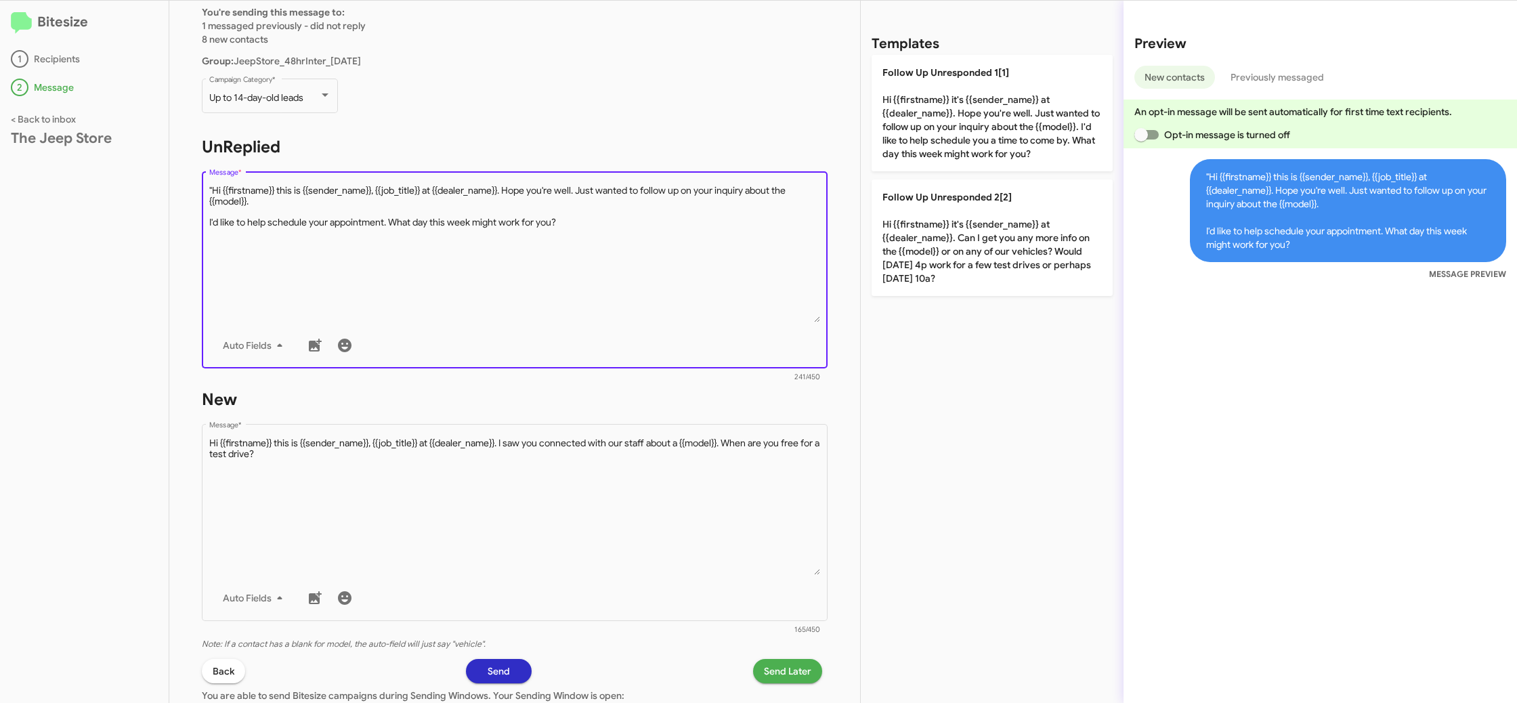
click at [210, 191] on textarea "Message *" at bounding box center [515, 253] width 612 height 138
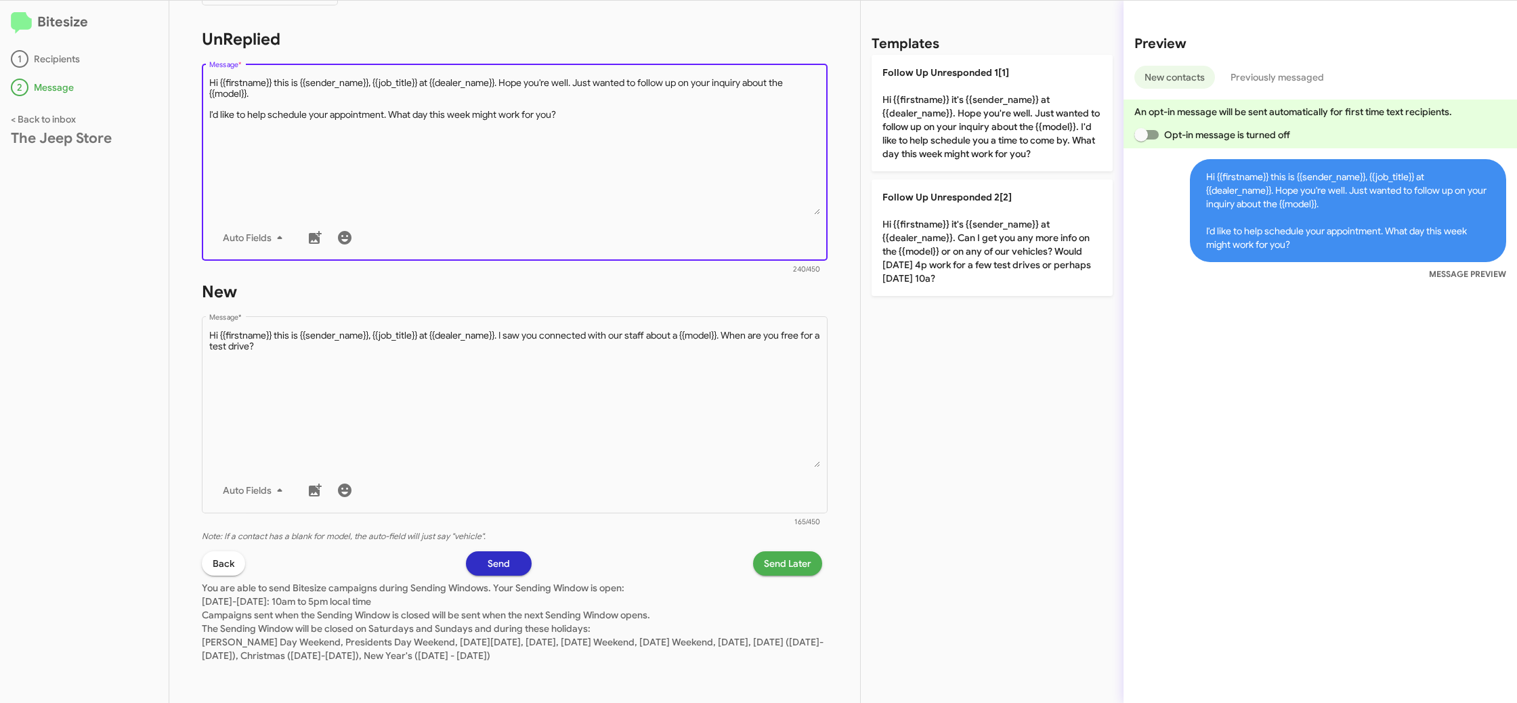
type textarea "Hi {{firstname}} this is {{sender_name}}, {{job_title}} at {{dealer_name}}. Hop…"
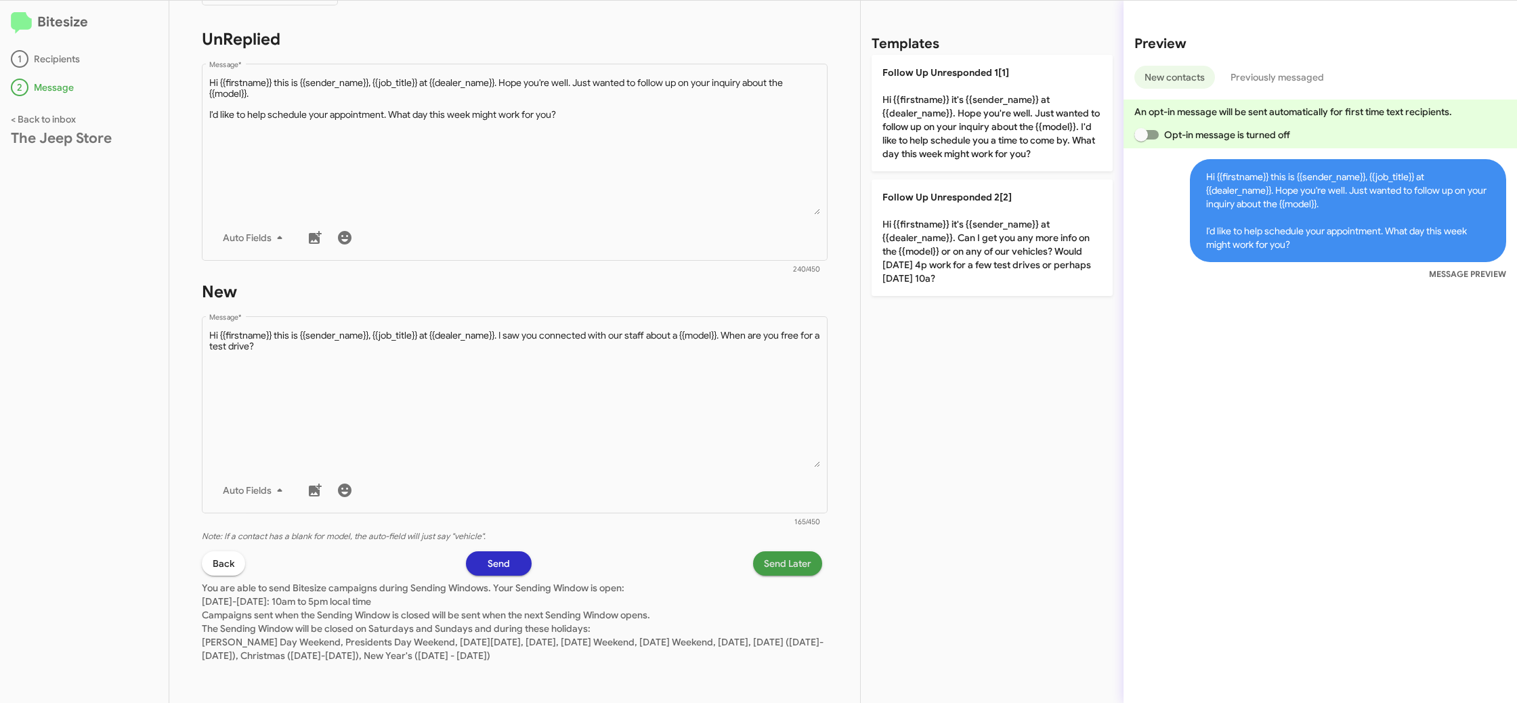
click at [786, 570] on span "Send Later" at bounding box center [787, 563] width 47 height 24
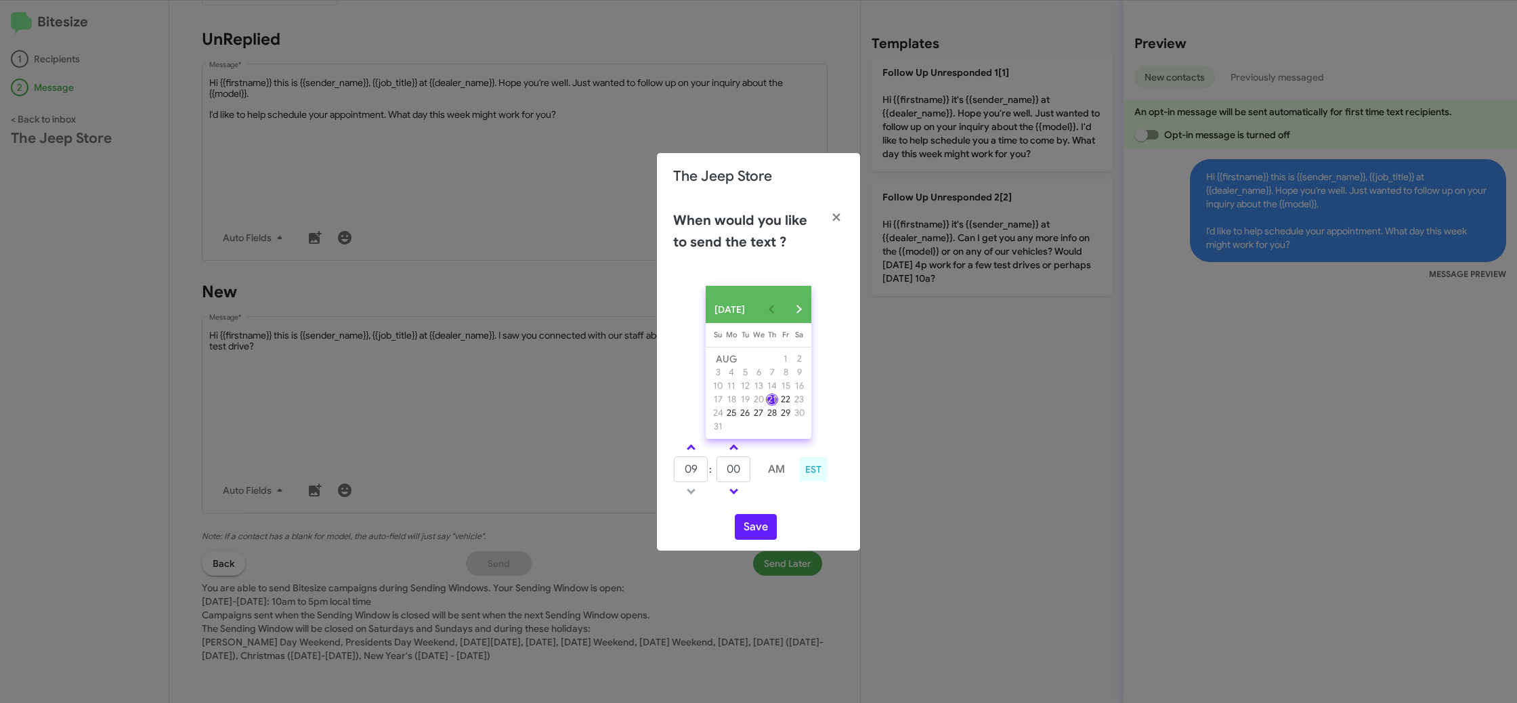
drag, startPoint x: 685, startPoint y: 454, endPoint x: 707, endPoint y: 479, distance: 33.1
click at [685, 453] on link at bounding box center [691, 448] width 24 height 16
type input "10"
click at [753, 536] on button "Save" at bounding box center [756, 527] width 42 height 26
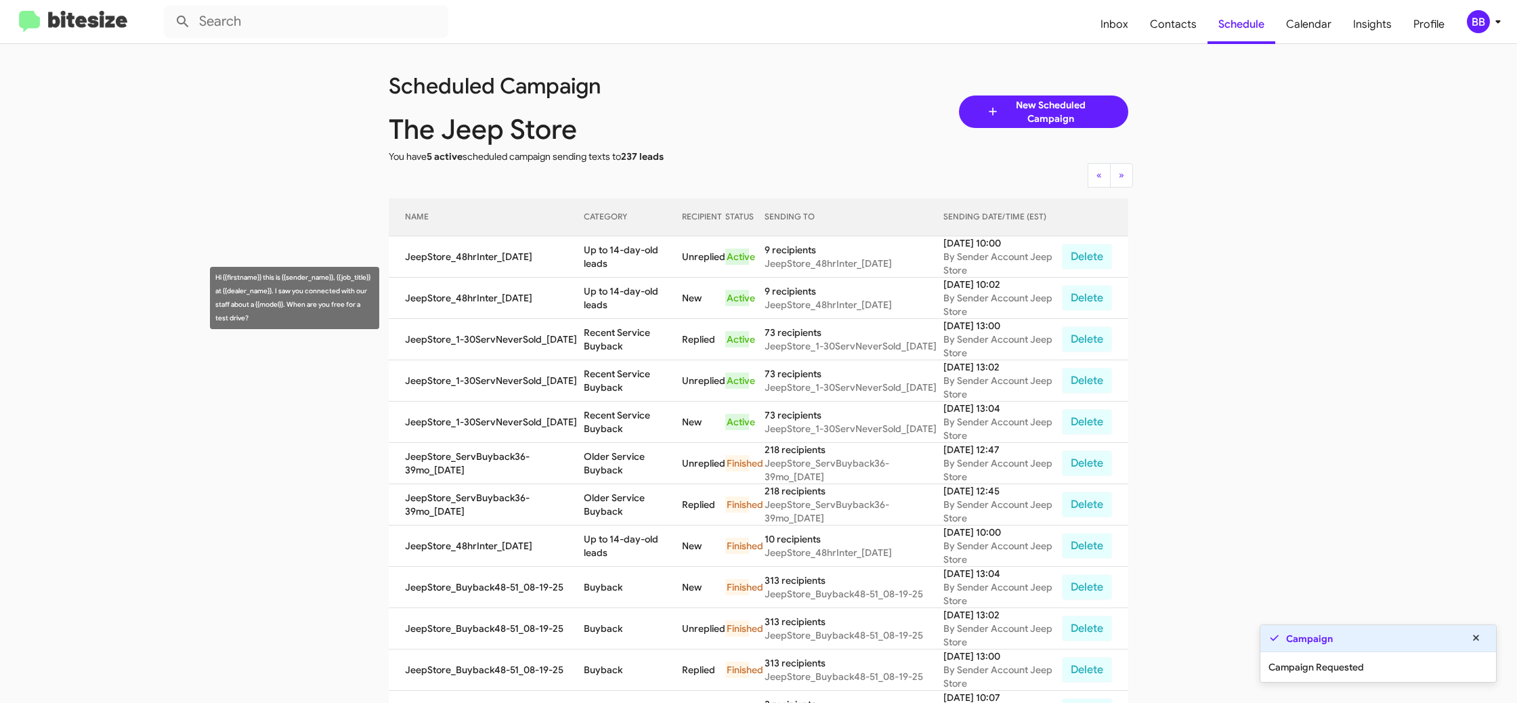
click at [601, 289] on td "Up to 14-day-old leads" at bounding box center [633, 298] width 98 height 41
copy td "Up to 14-day-old leads"
